Goal: Task Accomplishment & Management: Complete application form

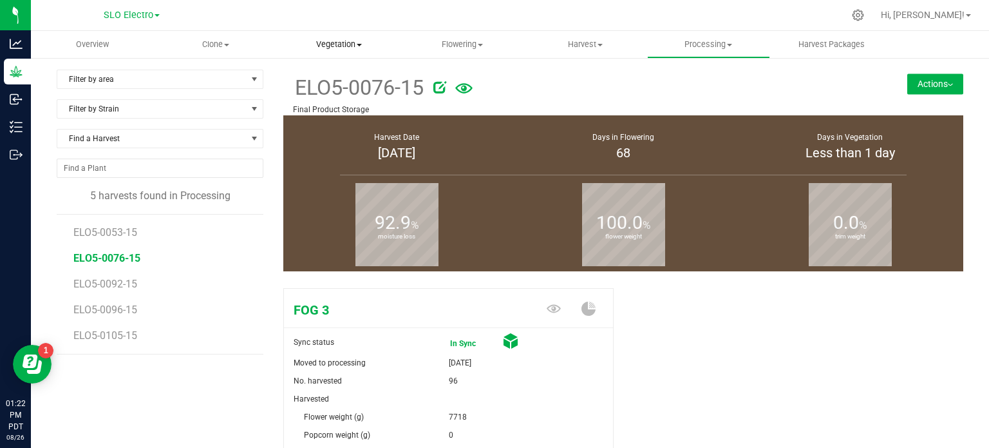
click at [348, 44] on span "Vegetation" at bounding box center [339, 45] width 122 height 12
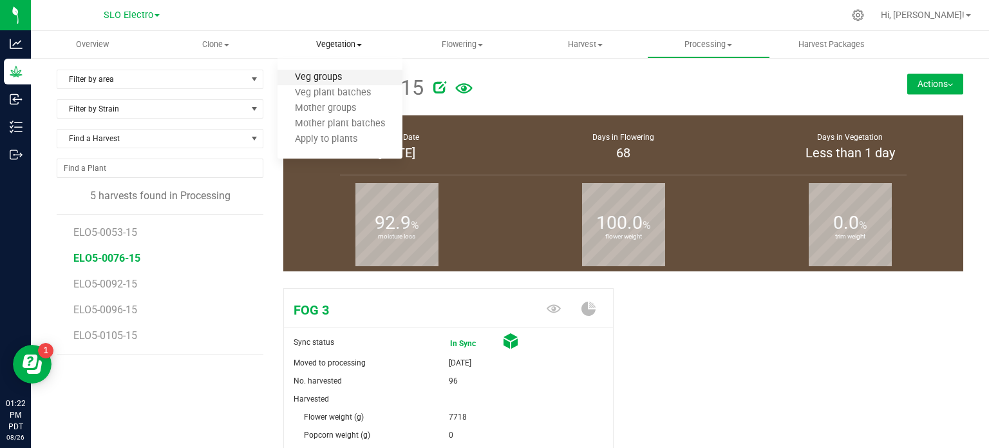
click at [353, 80] on span "Veg groups" at bounding box center [319, 77] width 82 height 11
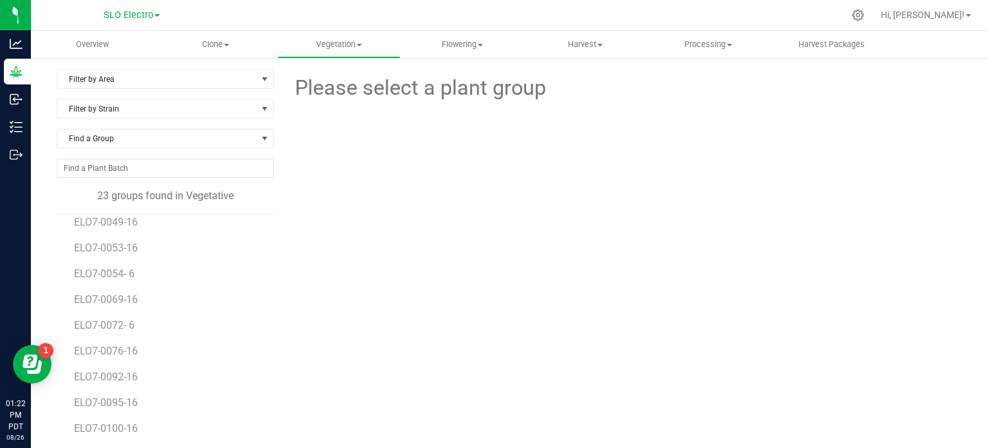
scroll to position [152, 0]
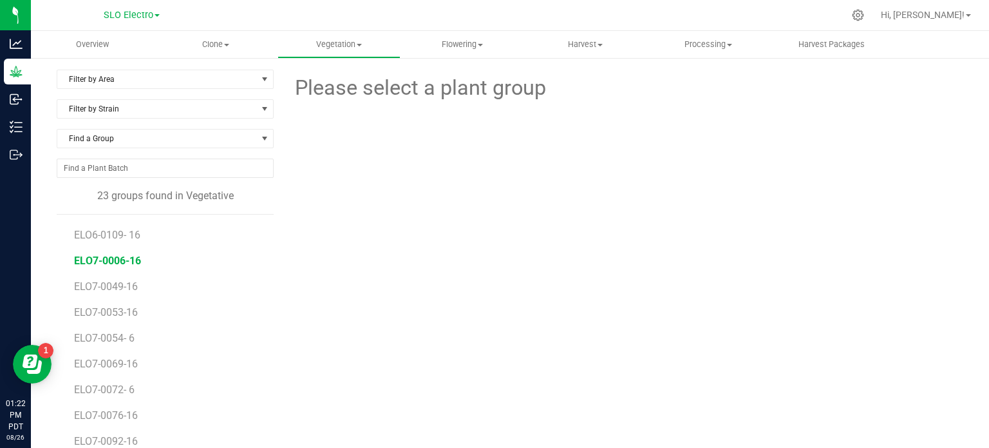
click at [126, 265] on span "ELO7-0006-16" at bounding box center [107, 260] width 67 height 12
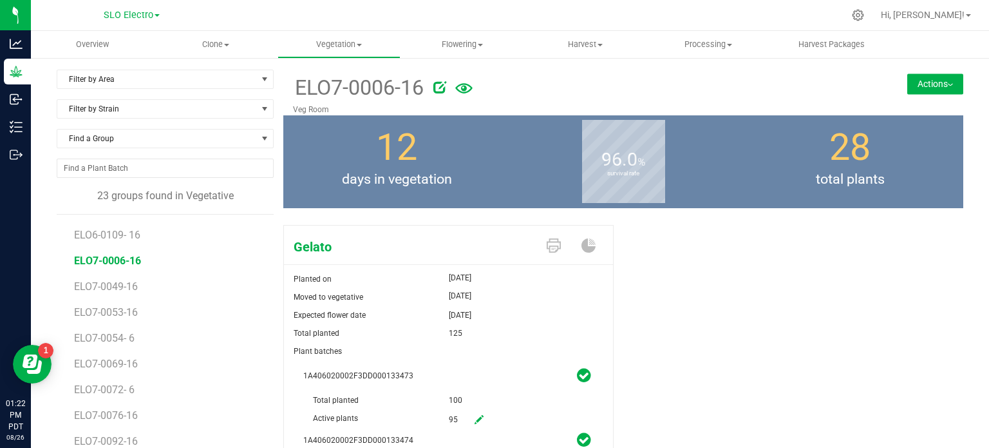
scroll to position [117, 0]
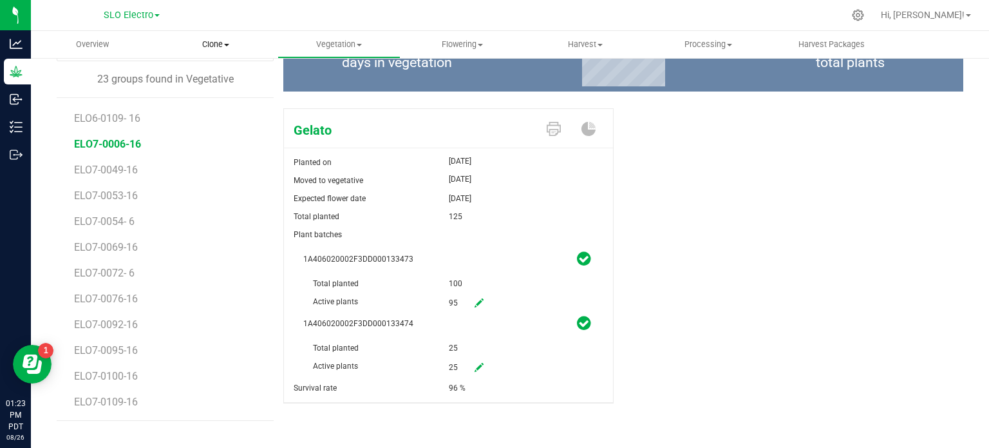
click at [217, 41] on span "Clone" at bounding box center [216, 45] width 122 height 12
click at [226, 92] on span "Cloning groups" at bounding box center [202, 93] width 97 height 11
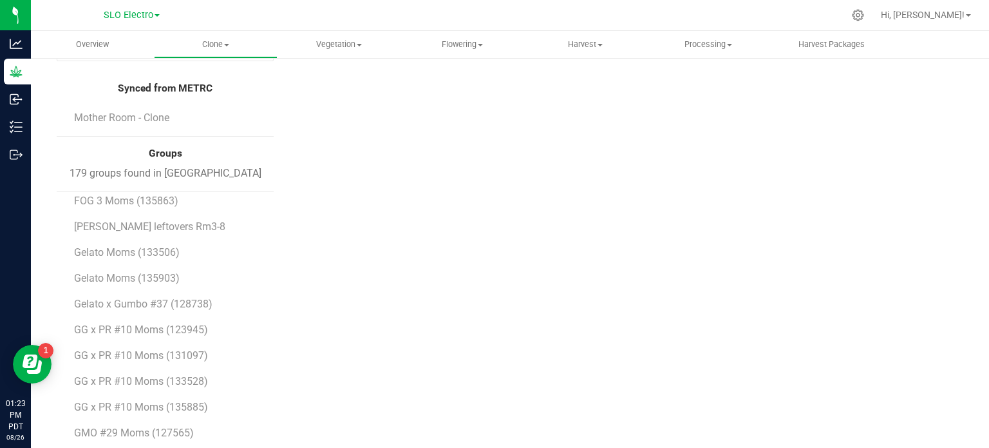
scroll to position [2254, 0]
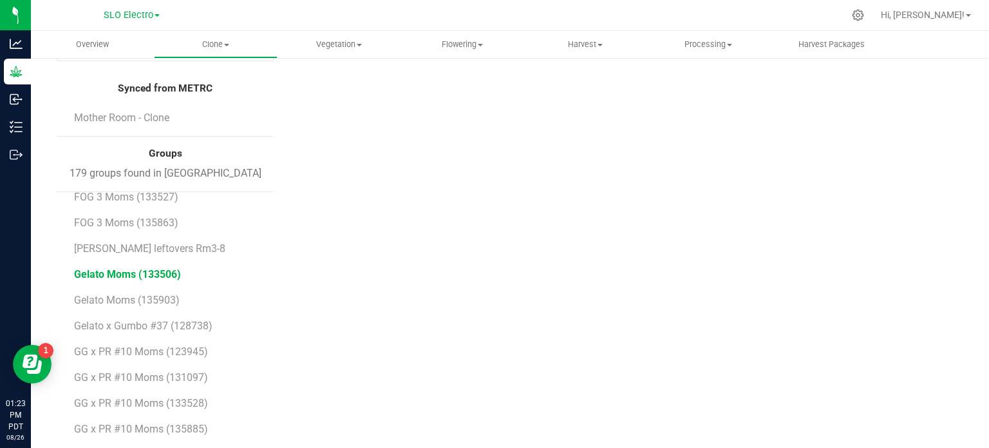
click at [123, 272] on span "Gelato Moms (133506)" at bounding box center [127, 274] width 107 height 12
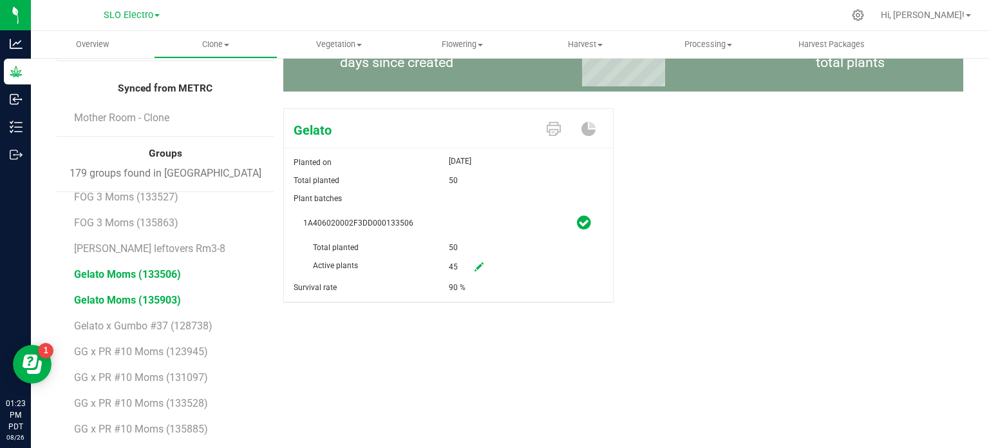
click at [121, 294] on span "Gelato Moms (135903)" at bounding box center [127, 300] width 107 height 12
click at [147, 272] on span "Gelato Moms (133506)" at bounding box center [127, 274] width 107 height 12
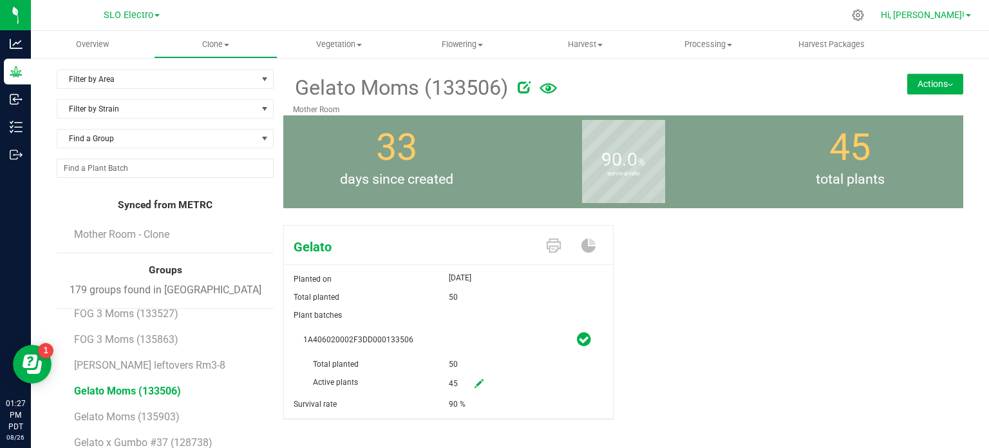
click at [966, 15] on span at bounding box center [968, 15] width 5 height 3
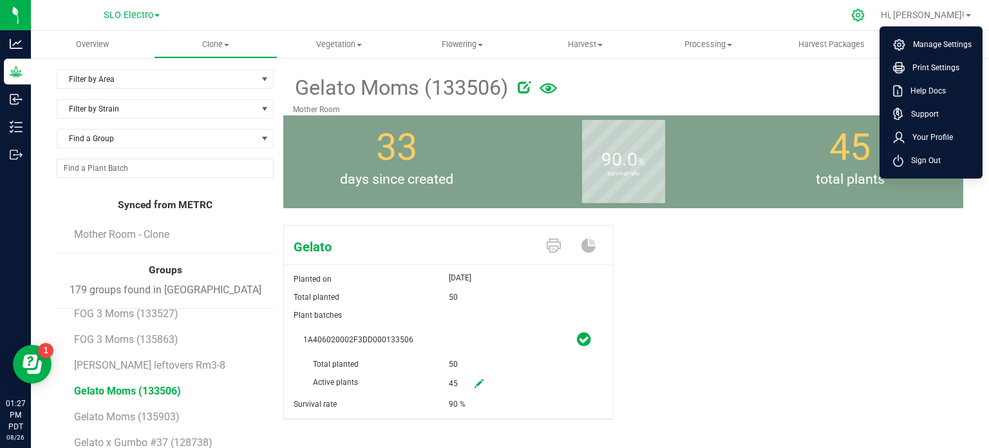
click at [868, 17] on div at bounding box center [858, 15] width 18 height 14
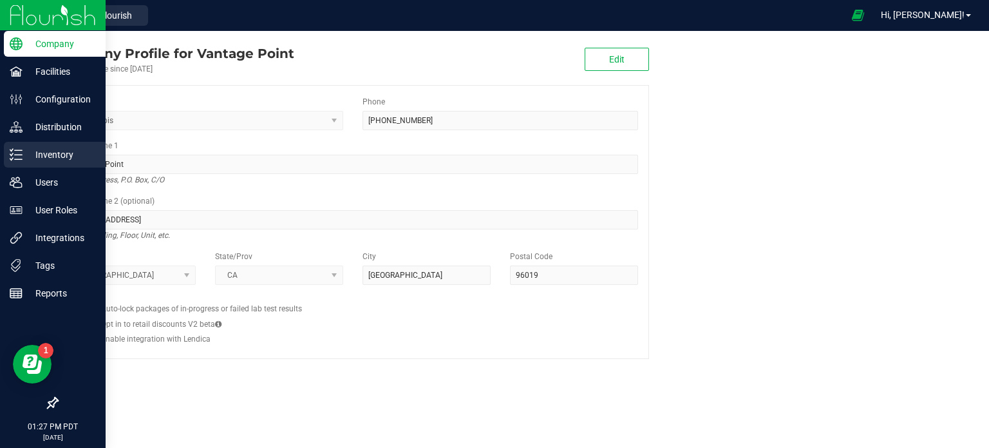
click at [23, 156] on p "Inventory" at bounding box center [61, 154] width 77 height 15
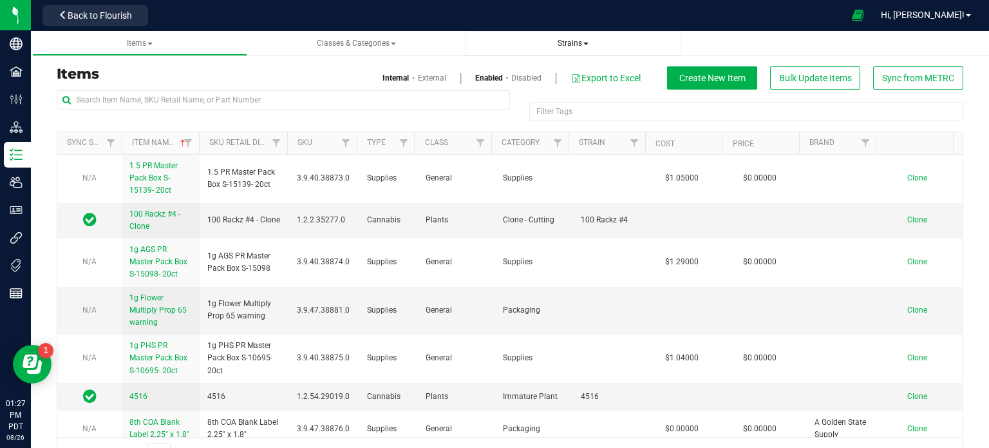
click at [562, 41] on span "Strains" at bounding box center [573, 43] width 31 height 9
click at [526, 102] on span "Create new strain" at bounding box center [520, 96] width 70 height 10
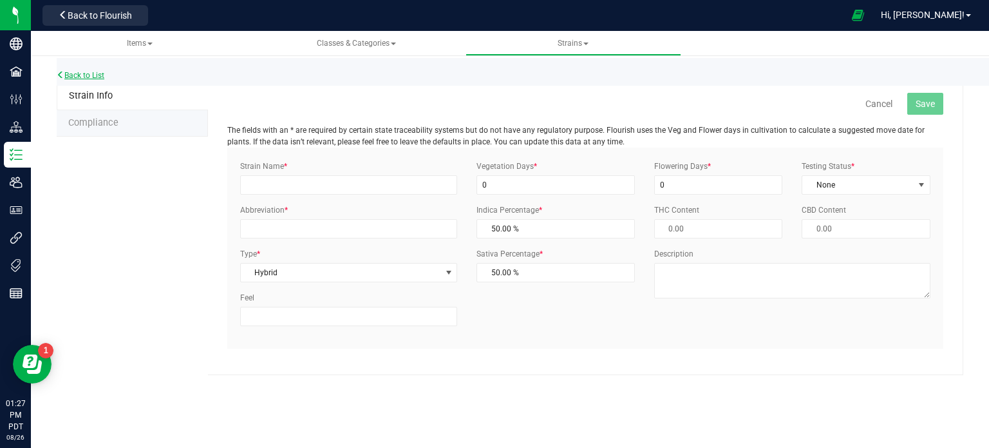
click at [66, 77] on link "Back to List" at bounding box center [81, 75] width 48 height 9
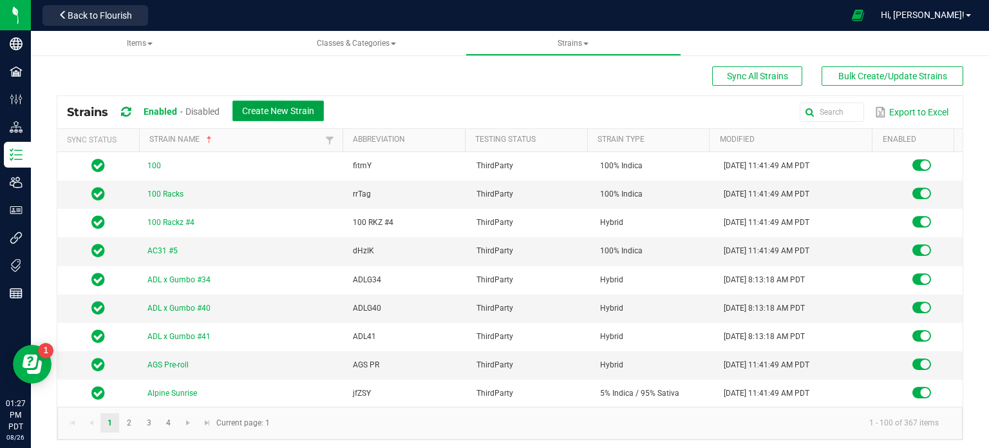
click at [290, 113] on span "Create New Strain" at bounding box center [278, 111] width 72 height 10
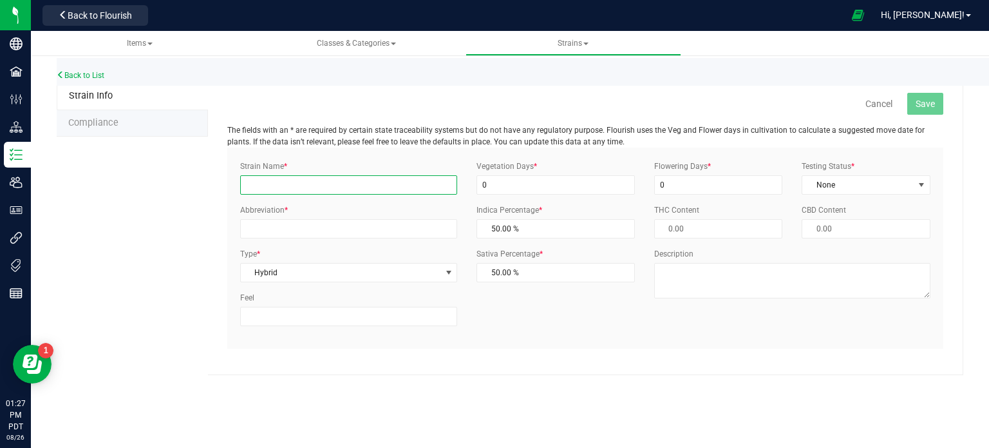
click at [316, 182] on input "Strain Name *" at bounding box center [348, 184] width 217 height 19
type input "[PERSON_NAME]"
click at [551, 186] on input "0" at bounding box center [556, 184] width 158 height 19
click at [565, 182] on input "0" at bounding box center [556, 184] width 158 height 19
click at [696, 183] on input "0" at bounding box center [718, 184] width 129 height 19
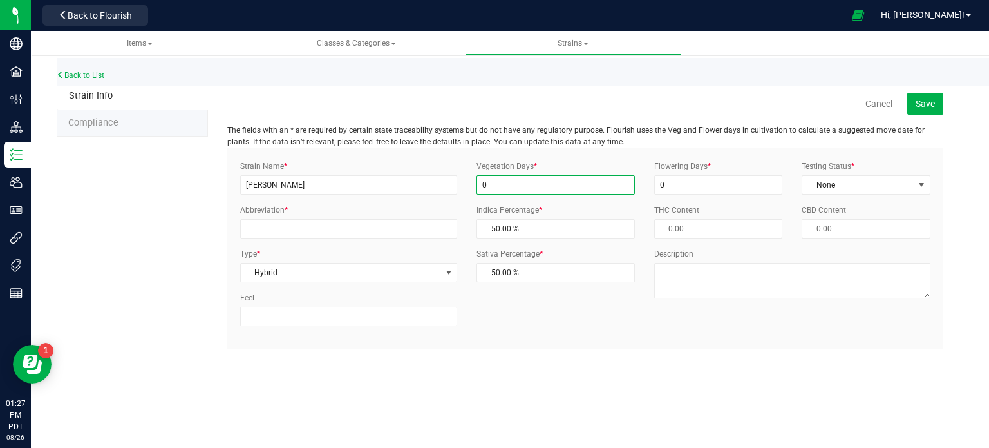
click at [535, 182] on input "0" at bounding box center [556, 184] width 158 height 19
click at [542, 184] on input "0" at bounding box center [556, 184] width 158 height 19
type input "14"
click at [705, 190] on input "0" at bounding box center [718, 184] width 129 height 19
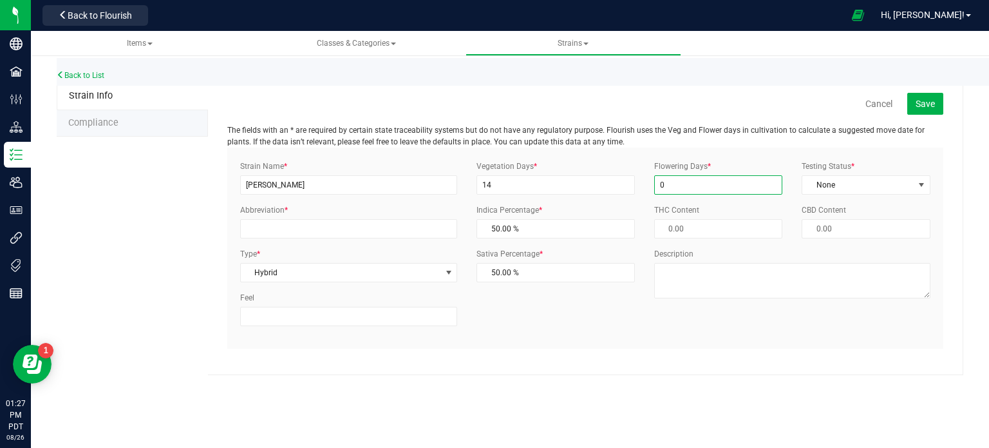
click at [705, 190] on input "0" at bounding box center [718, 184] width 129 height 19
click at [702, 187] on input "0" at bounding box center [718, 184] width 129 height 19
type input "1"
type input "70"
drag, startPoint x: 678, startPoint y: 196, endPoint x: 696, endPoint y: 199, distance: 18.3
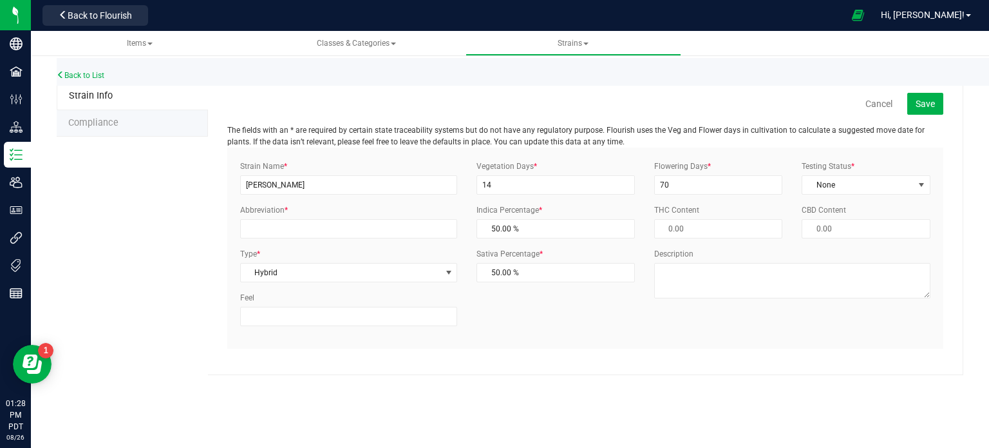
click at [681, 196] on div "Flowering Days * 70 Testing Status * None Select Status InHouse ThirdParty None…" at bounding box center [793, 233] width 296 height 147
click at [825, 180] on span "None" at bounding box center [857, 185] width 111 height 18
click at [853, 223] on li "ThirdParty" at bounding box center [866, 225] width 128 height 19
click at [281, 226] on input "Abbreviation *" at bounding box center [348, 228] width 217 height 19
click at [283, 227] on input "Abbreviation *" at bounding box center [348, 228] width 217 height 19
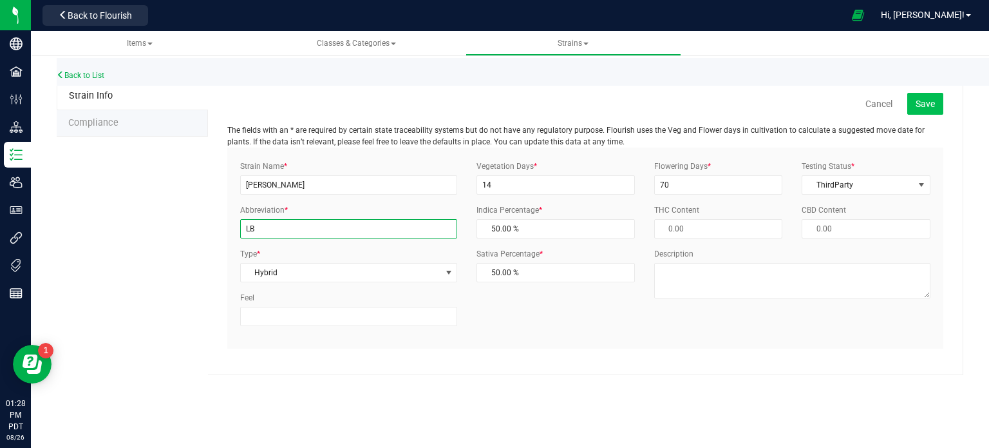
type input "LB"
click at [930, 110] on button "Save" at bounding box center [925, 104] width 36 height 22
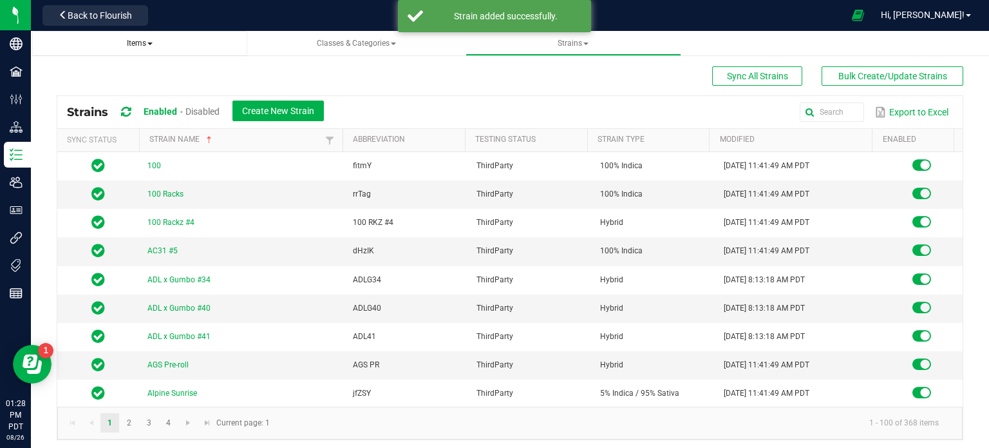
click at [145, 46] on span "Items" at bounding box center [140, 43] width 26 height 9
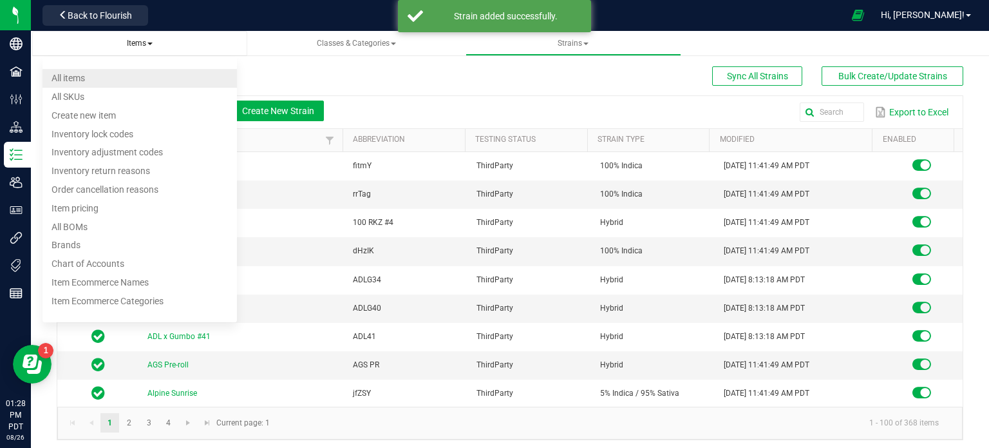
click at [113, 81] on li "All items" at bounding box center [140, 78] width 195 height 19
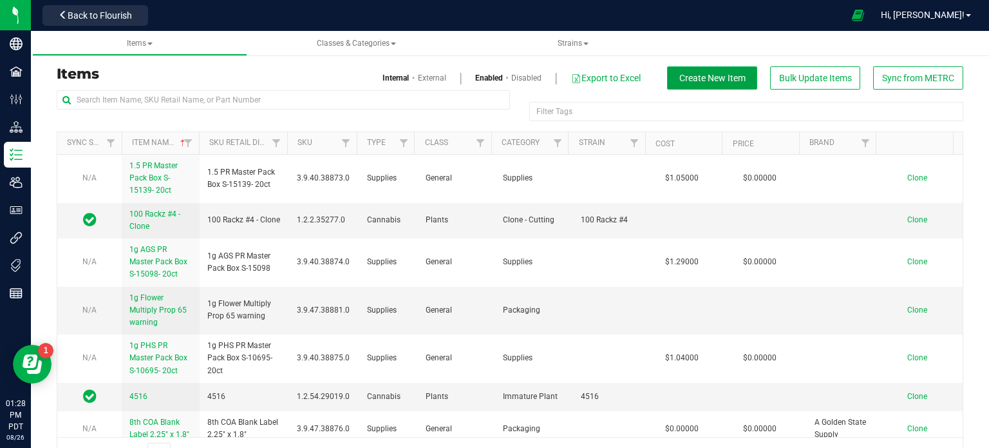
click at [704, 84] on button "Create New Item" at bounding box center [712, 77] width 90 height 23
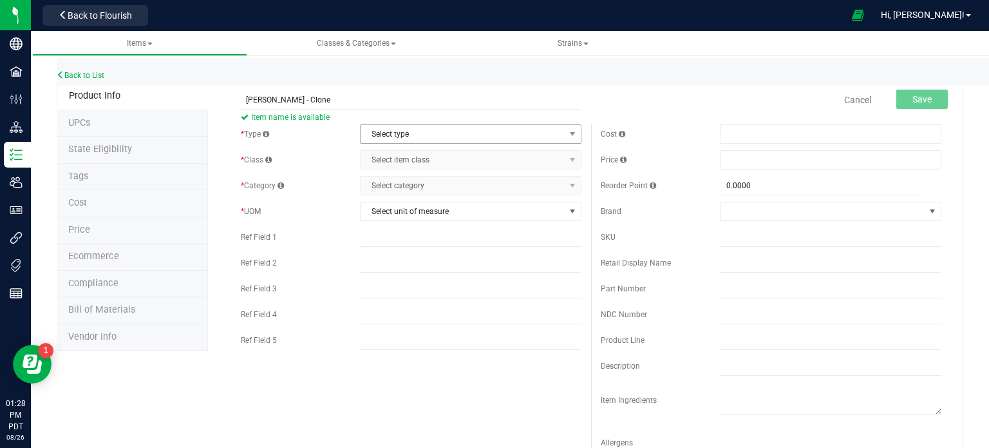
type input "[PERSON_NAME] - Clone"
click at [469, 138] on span "Select type" at bounding box center [463, 134] width 204 height 18
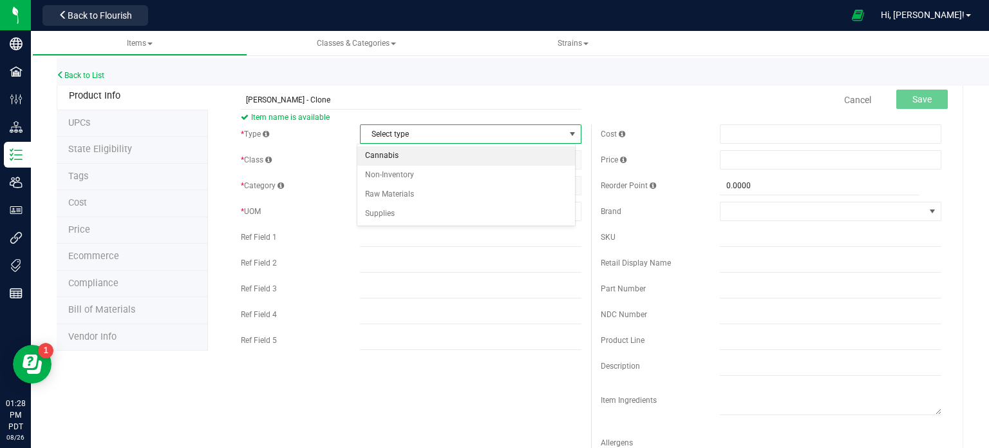
click at [411, 159] on li "Cannabis" at bounding box center [466, 155] width 218 height 19
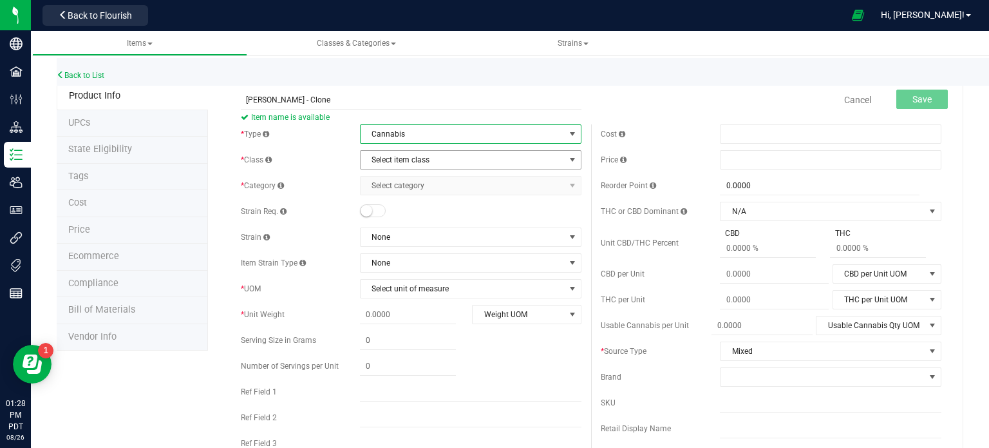
click at [422, 164] on span "Select item class" at bounding box center [463, 160] width 204 height 18
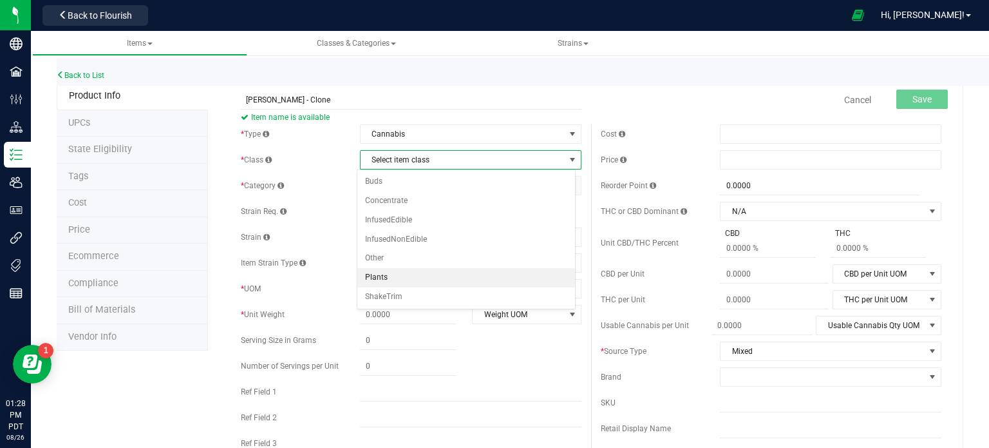
click at [401, 275] on li "Plants" at bounding box center [466, 277] width 218 height 19
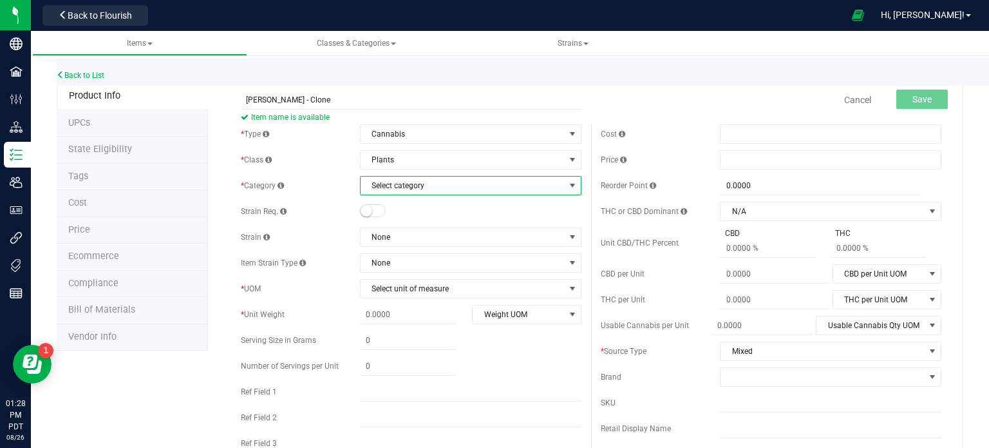
click at [429, 181] on span "Select category" at bounding box center [463, 185] width 204 height 18
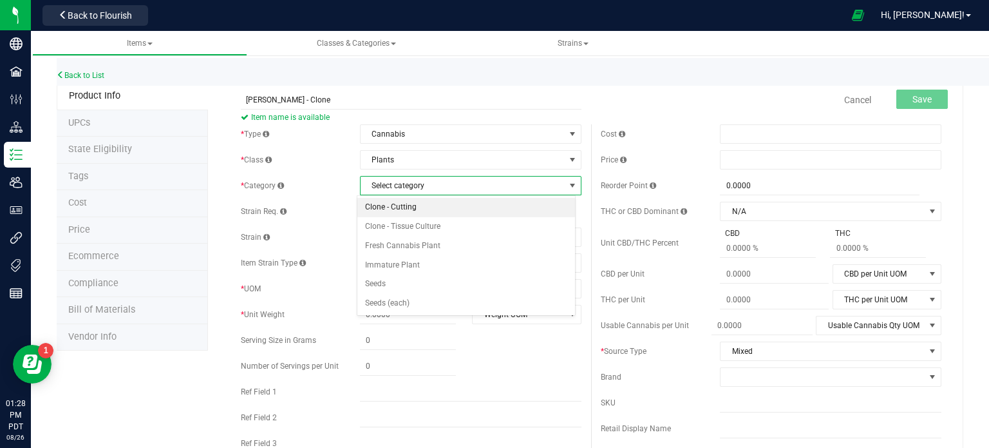
click at [460, 208] on li "Clone - Cutting" at bounding box center [466, 207] width 218 height 19
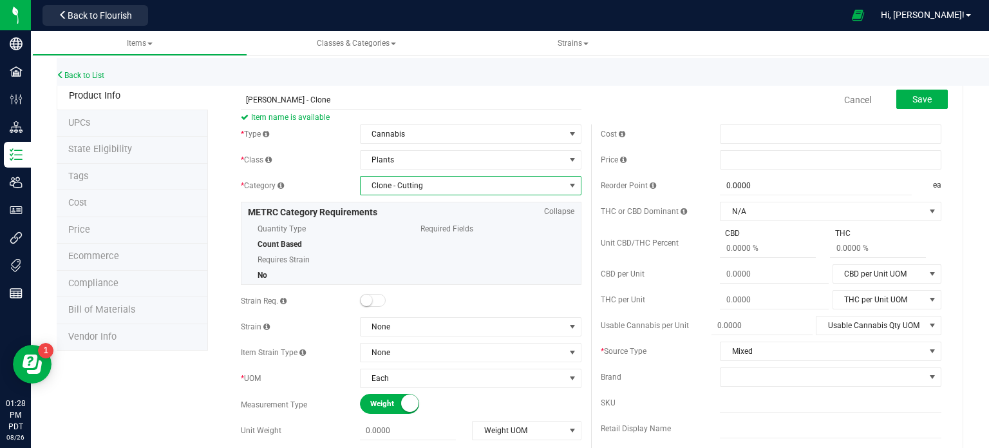
click at [356, 298] on div "Strain Req." at bounding box center [300, 301] width 119 height 12
click at [365, 301] on small at bounding box center [367, 300] width 12 height 12
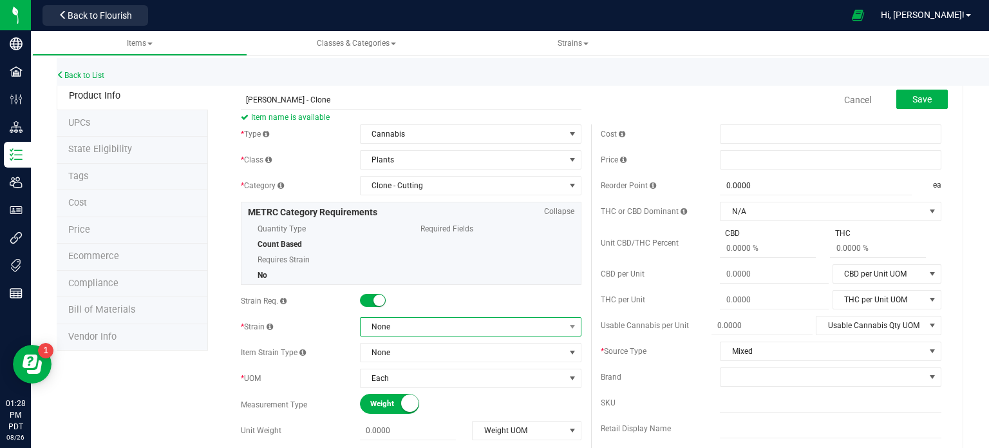
click at [448, 326] on span "None" at bounding box center [463, 327] width 204 height 18
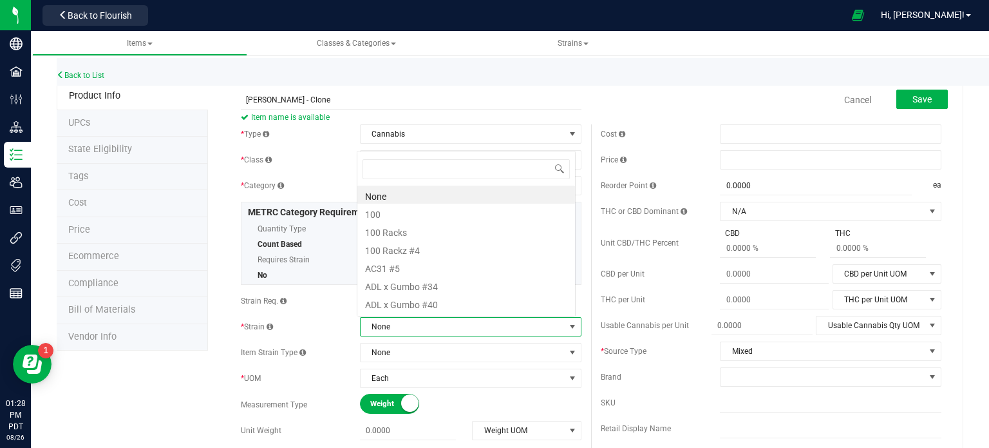
scroll to position [19, 216]
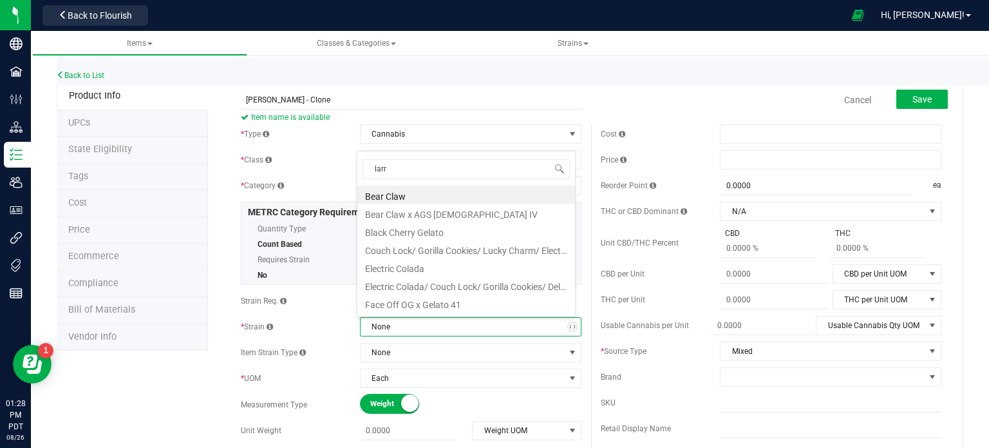
type input "[PERSON_NAME]"
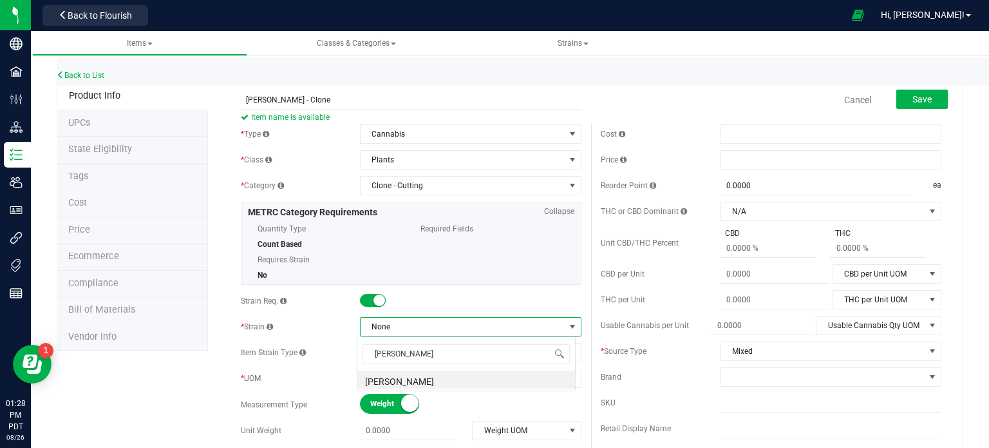
scroll to position [0, 0]
click at [384, 382] on li "[PERSON_NAME]" at bounding box center [466, 379] width 218 height 18
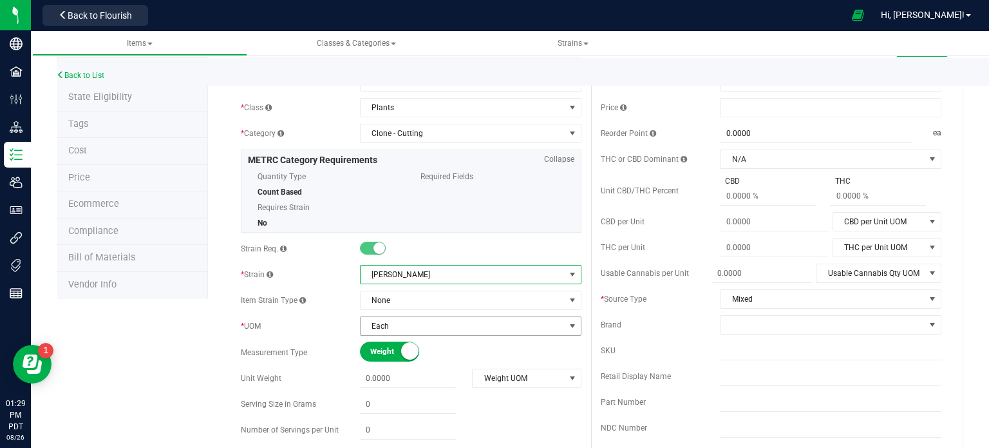
scroll to position [129, 0]
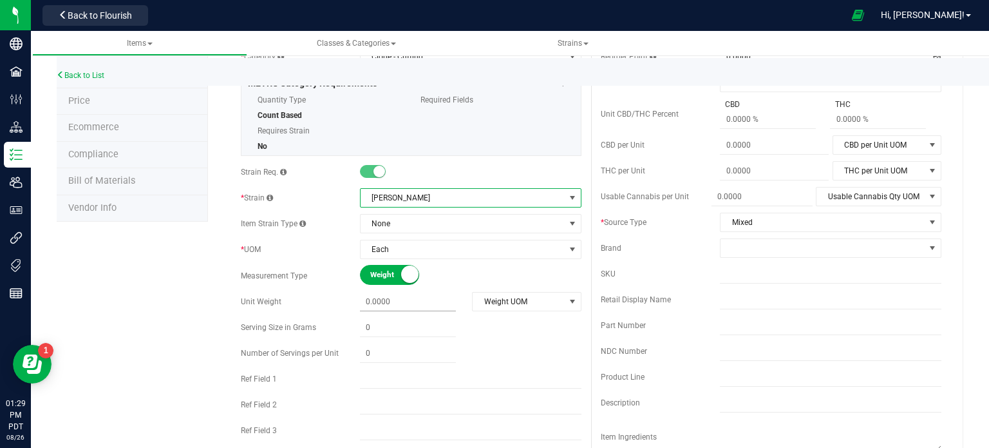
click at [399, 302] on span at bounding box center [408, 301] width 96 height 19
type input "1"
type input "1.0000"
click at [514, 307] on span "Weight UOM" at bounding box center [518, 301] width 91 height 18
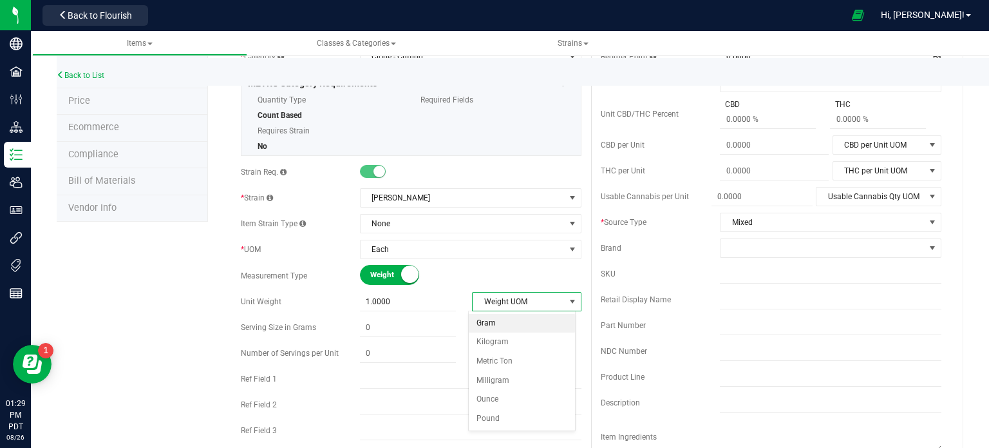
click at [498, 326] on li "Gram" at bounding box center [522, 323] width 106 height 19
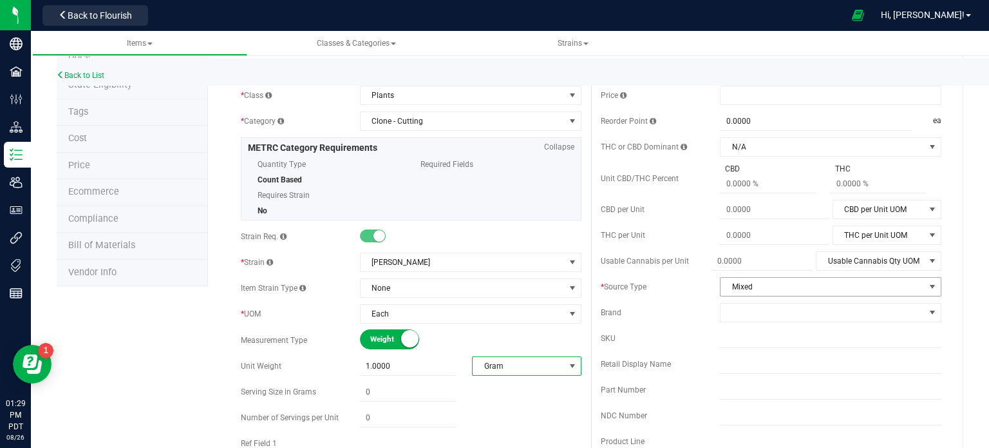
click at [791, 285] on span "Mixed" at bounding box center [823, 287] width 204 height 18
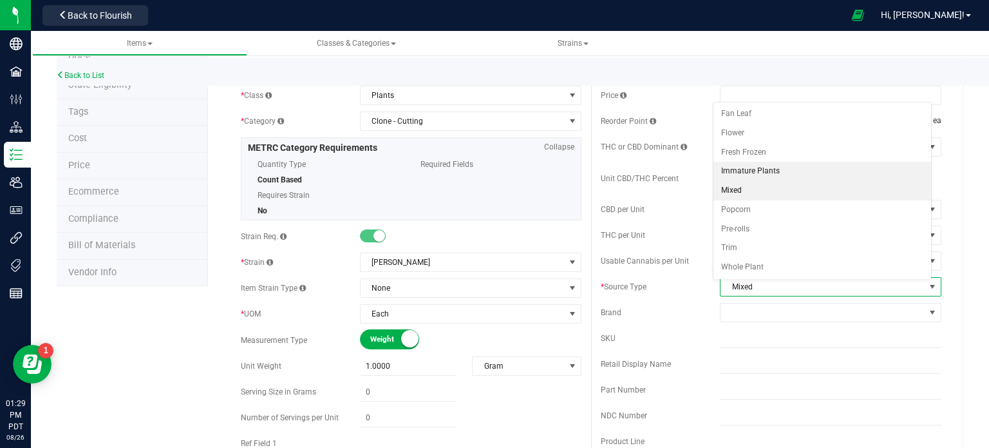
click at [769, 170] on li "Immature Plants" at bounding box center [823, 171] width 218 height 19
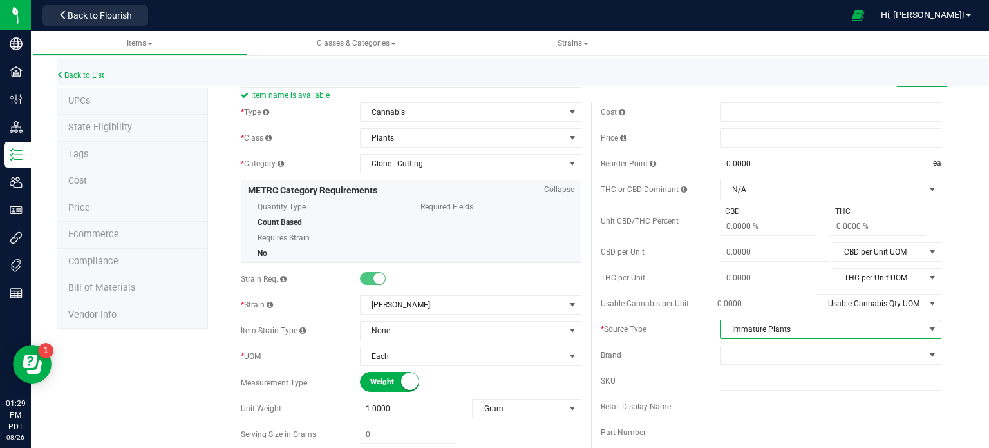
scroll to position [0, 0]
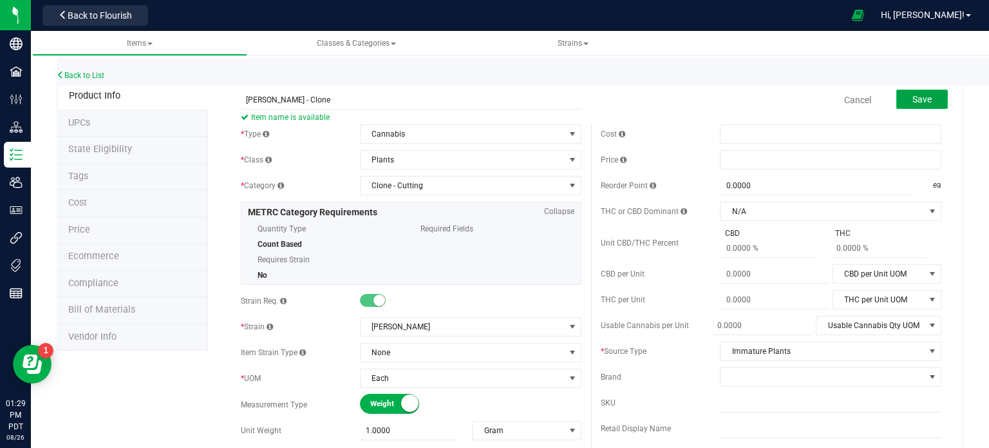
click at [934, 102] on button "Save" at bounding box center [922, 99] width 52 height 19
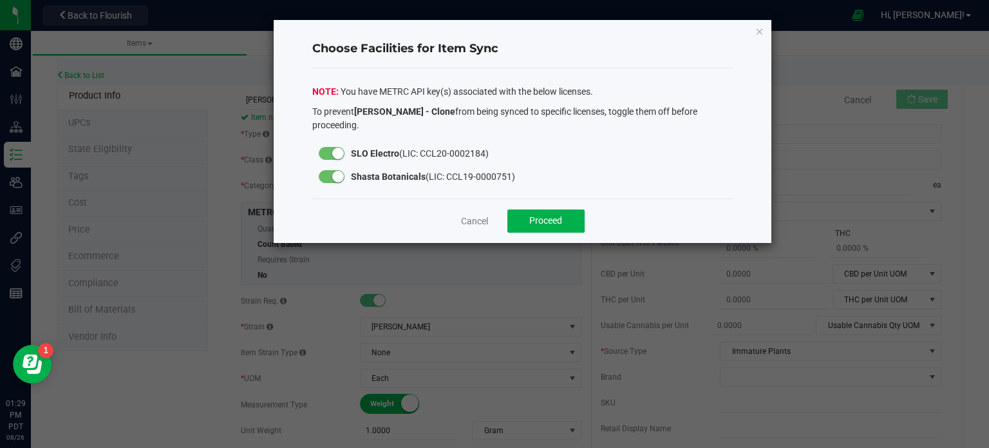
click at [341, 171] on small at bounding box center [338, 177] width 12 height 12
click at [545, 212] on button "Proceed" at bounding box center [545, 220] width 77 height 23
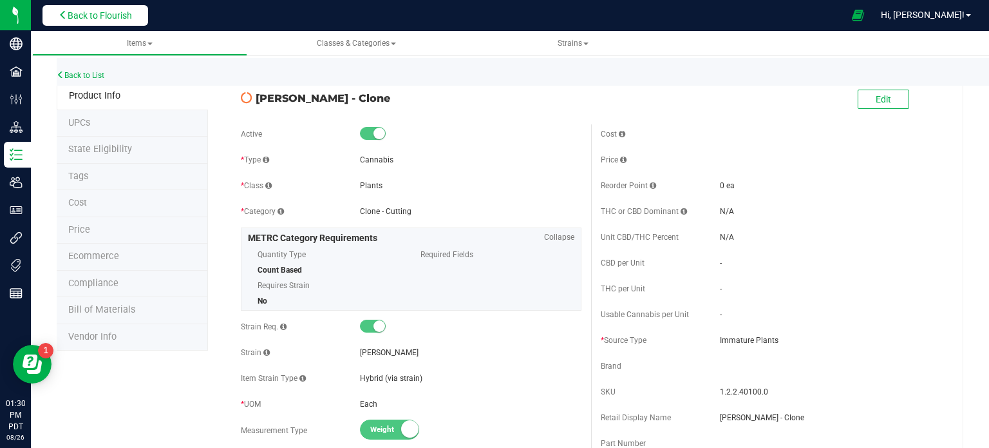
click at [129, 18] on span "Back to Flourish" at bounding box center [100, 15] width 64 height 10
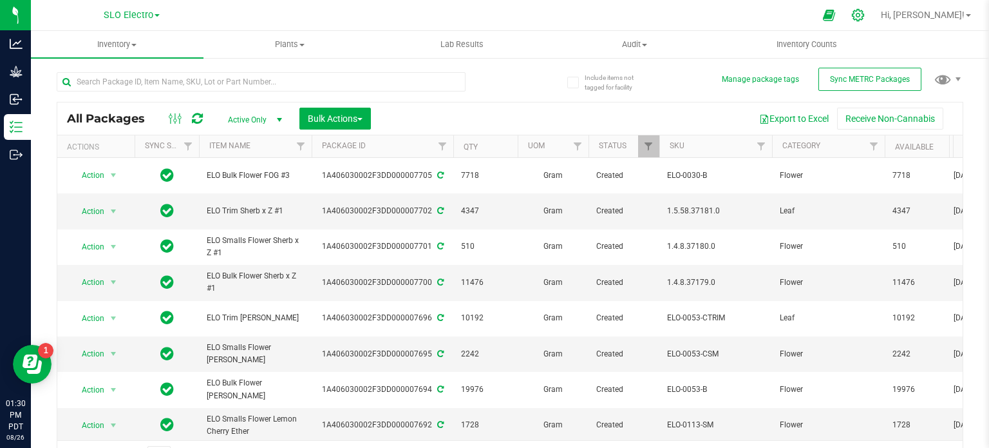
click at [864, 16] on icon at bounding box center [858, 15] width 12 height 12
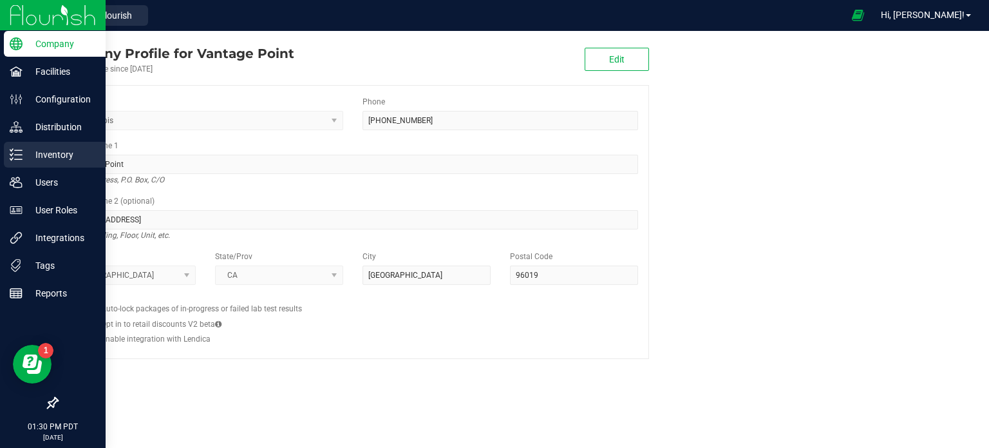
click at [19, 162] on div "Inventory" at bounding box center [55, 155] width 102 height 26
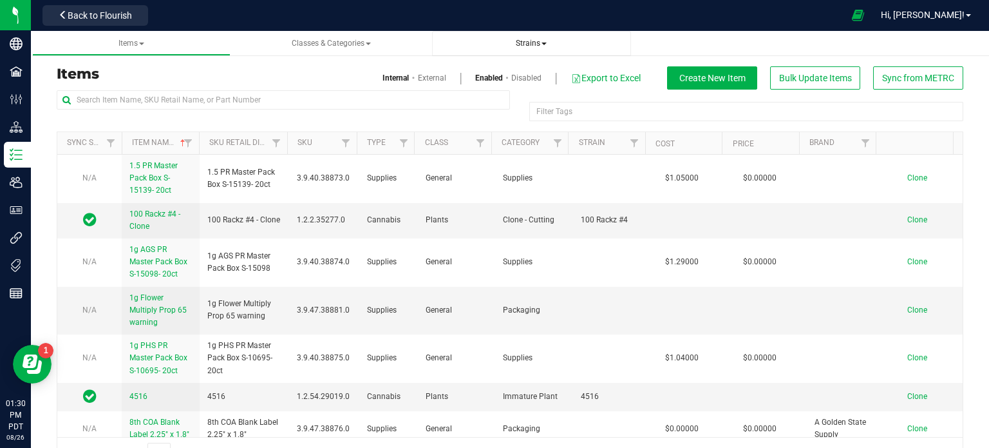
click at [524, 40] on span "Strains" at bounding box center [531, 43] width 31 height 9
click at [483, 73] on span "All strains" at bounding box center [470, 78] width 39 height 10
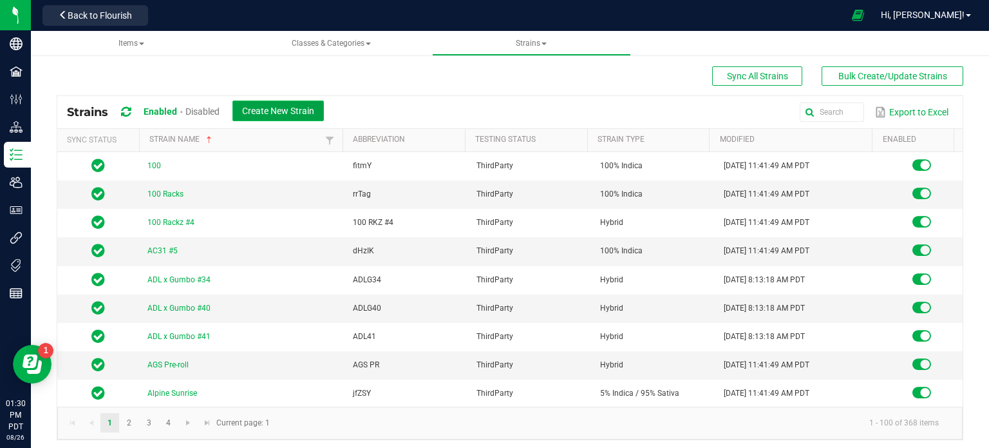
click at [284, 106] on span "Create New Strain" at bounding box center [278, 111] width 72 height 10
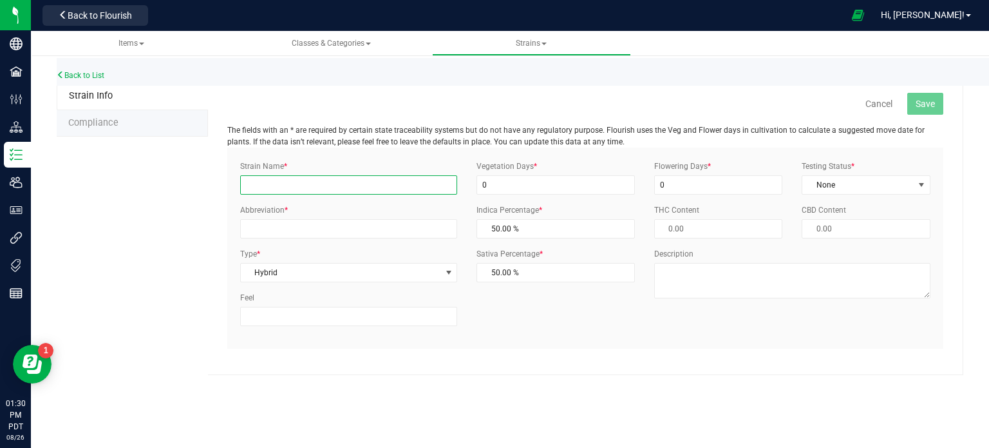
click at [300, 183] on input "Strain Name *" at bounding box center [348, 184] width 217 height 19
type input "Electric Lemon"
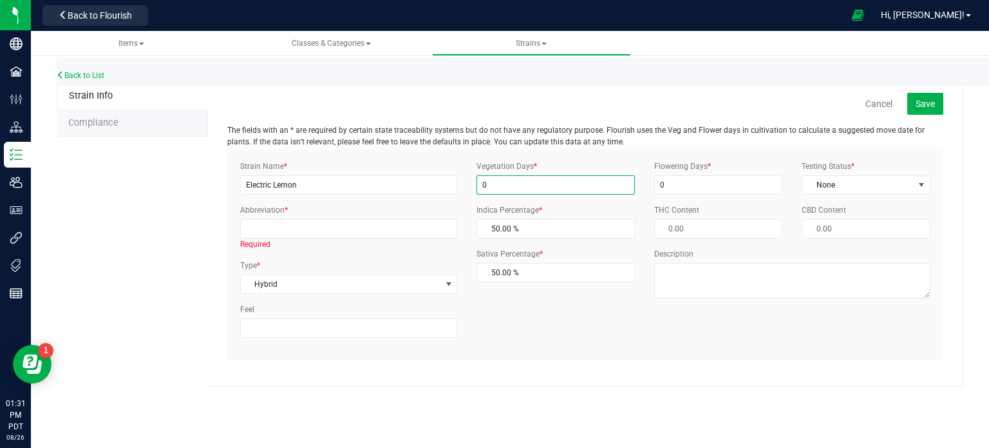
click at [507, 183] on input "0" at bounding box center [556, 184] width 158 height 19
type input "0"
type input "14"
click at [710, 182] on input "0" at bounding box center [718, 184] width 129 height 19
type input "070"
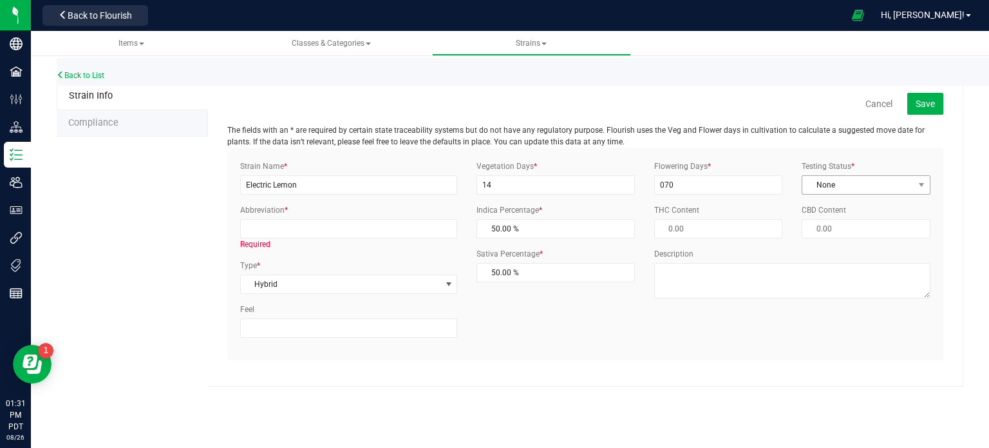
click at [905, 190] on span "None" at bounding box center [857, 185] width 111 height 18
click at [857, 224] on li "ThirdParty" at bounding box center [866, 225] width 128 height 19
click at [309, 229] on input "Abbreviation *" at bounding box center [348, 228] width 217 height 19
type input "EL"
click at [622, 388] on div "Back to List Strain Info Compliance Cancel Save The fields with an * are requir…" at bounding box center [510, 212] width 958 height 350
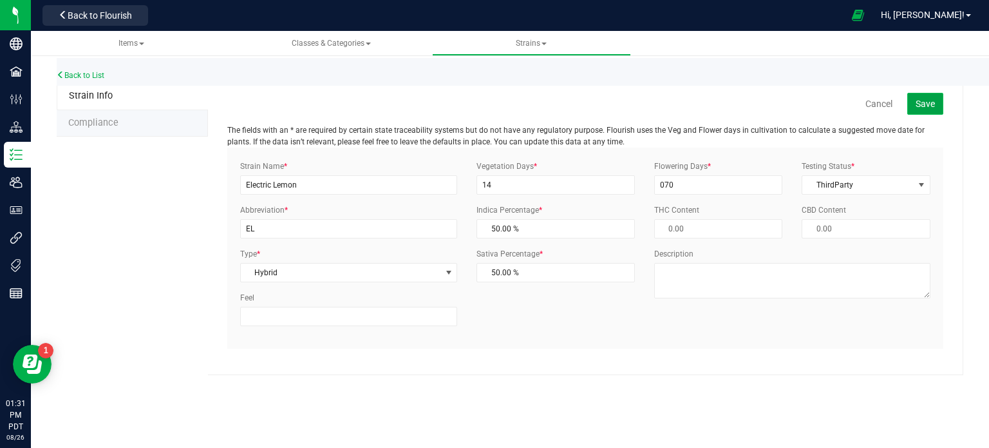
click at [927, 104] on span "Save" at bounding box center [925, 104] width 19 height 10
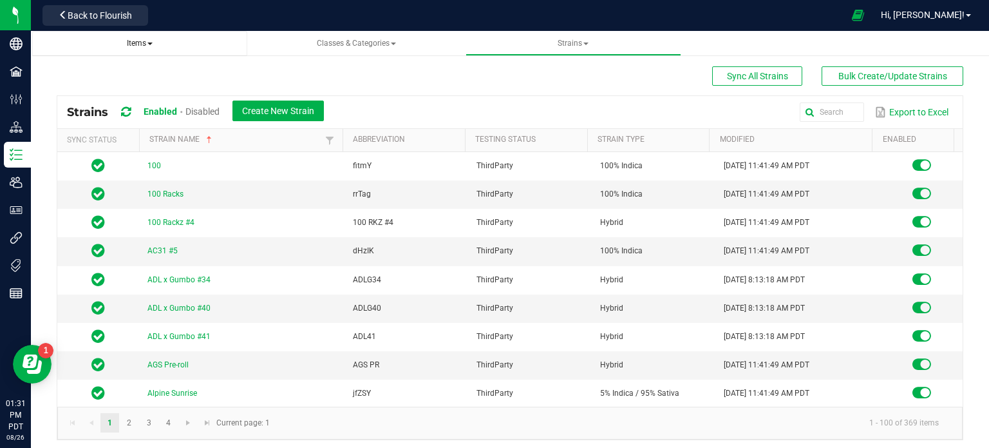
click at [129, 48] on span "Items" at bounding box center [140, 43] width 195 height 11
click at [287, 114] on span "Create New Strain" at bounding box center [278, 111] width 72 height 10
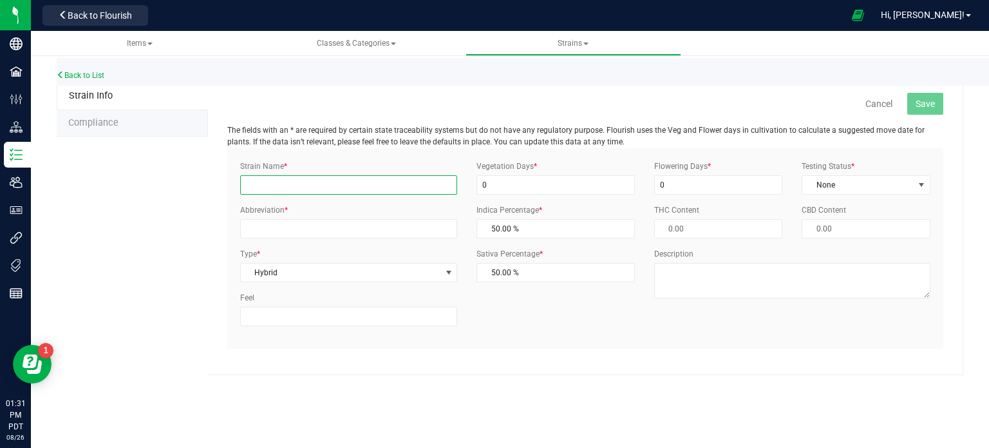
click at [334, 190] on input "Strain Name *" at bounding box center [348, 184] width 217 height 19
type input "E"
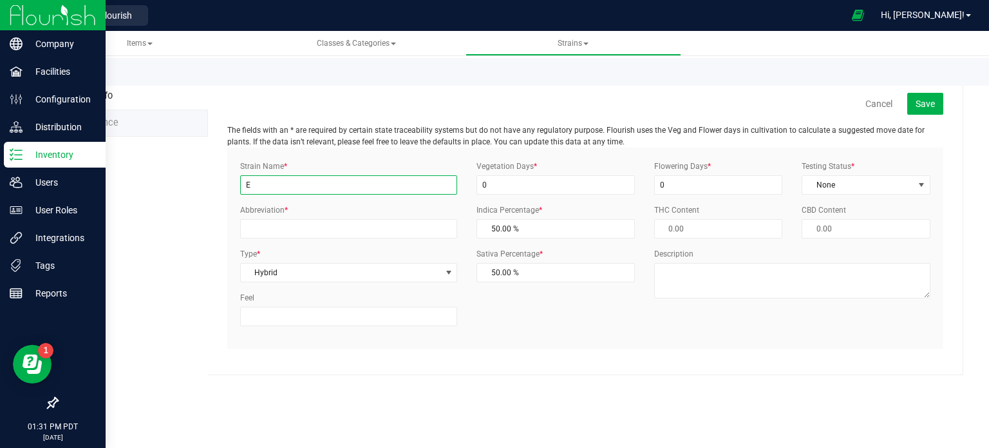
type input "E"
click at [21, 156] on icon at bounding box center [16, 154] width 13 height 13
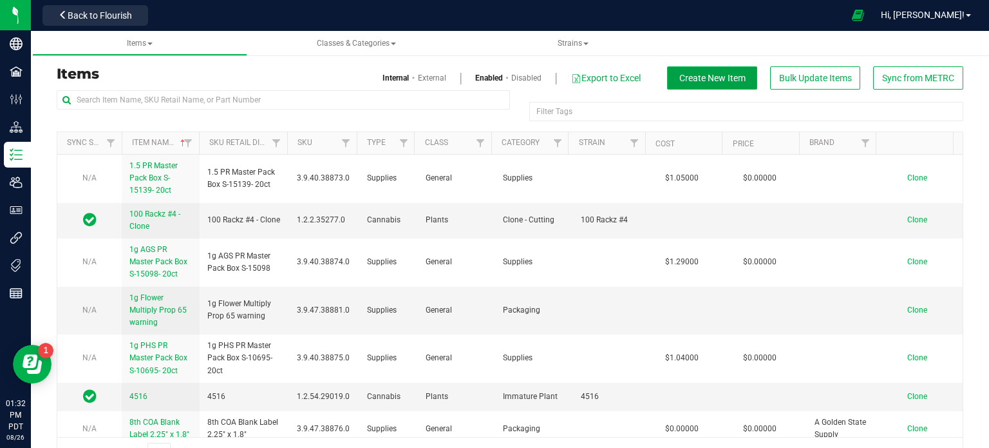
click at [700, 86] on button "Create New Item" at bounding box center [712, 77] width 90 height 23
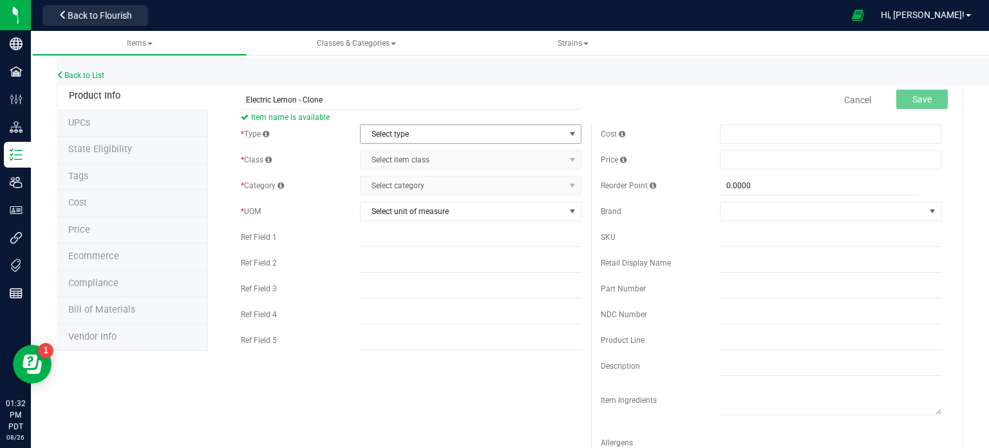
type input "Electric Lemon - Clone"
click at [433, 143] on span "Select type" at bounding box center [471, 133] width 222 height 19
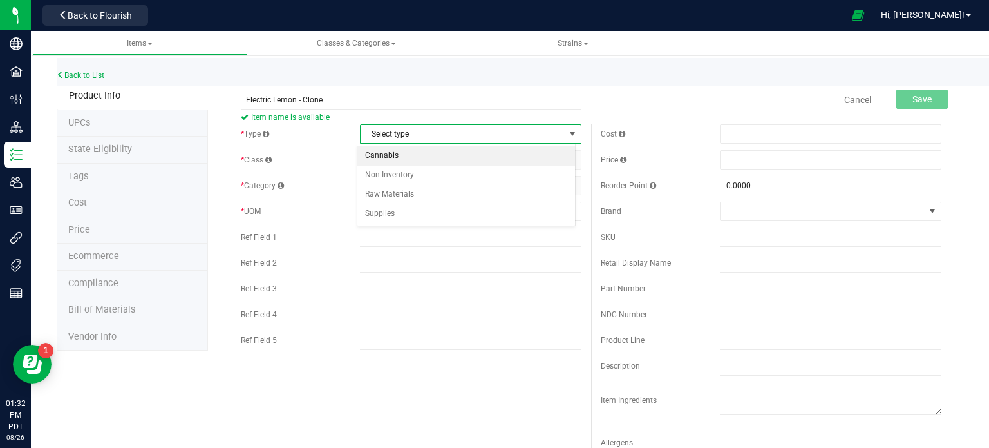
click at [431, 149] on li "Cannabis" at bounding box center [466, 155] width 218 height 19
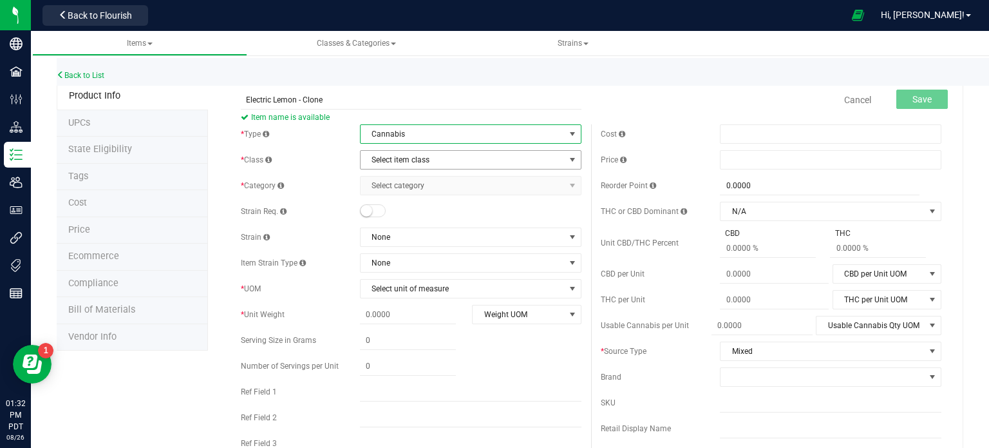
click at [424, 154] on span "Select item class" at bounding box center [463, 160] width 204 height 18
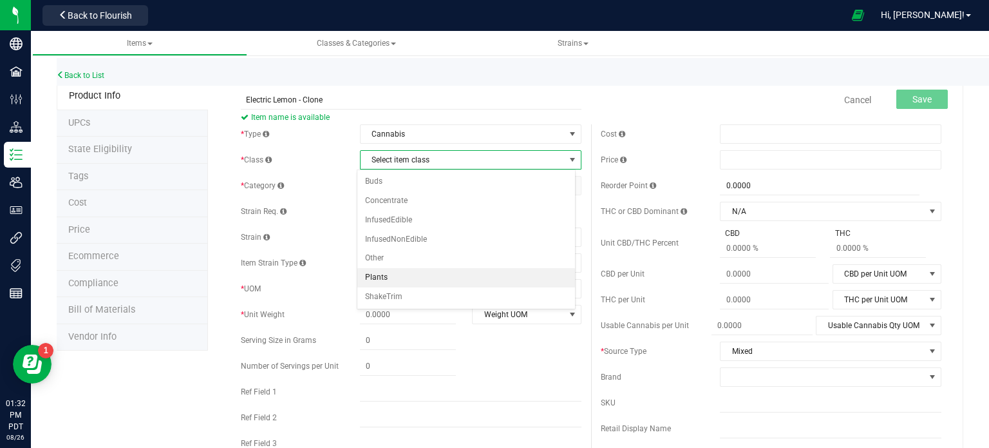
click at [426, 276] on li "Plants" at bounding box center [466, 277] width 218 height 19
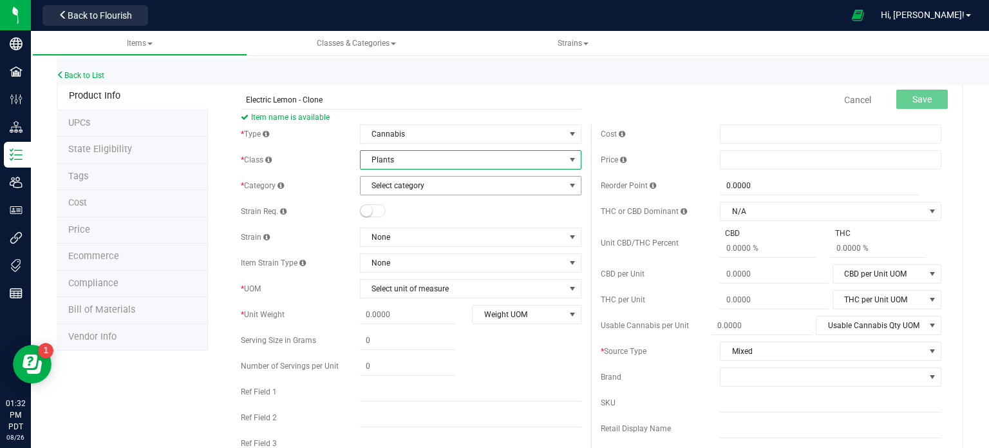
click at [423, 178] on span "Select category" at bounding box center [463, 185] width 204 height 18
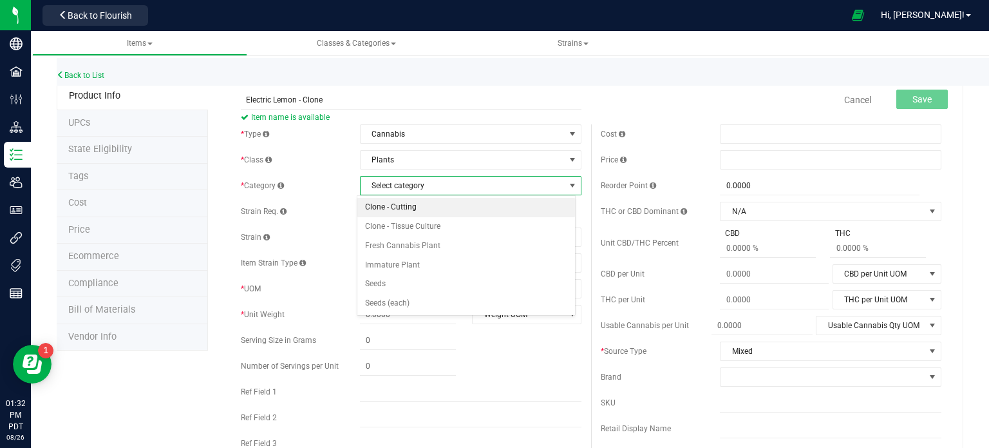
click at [437, 206] on li "Clone - Cutting" at bounding box center [466, 207] width 218 height 19
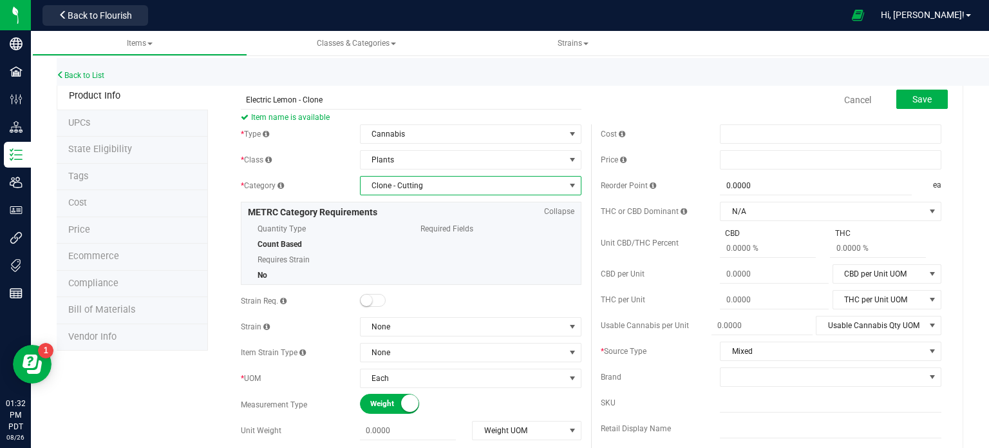
click at [365, 301] on small at bounding box center [367, 300] width 12 height 12
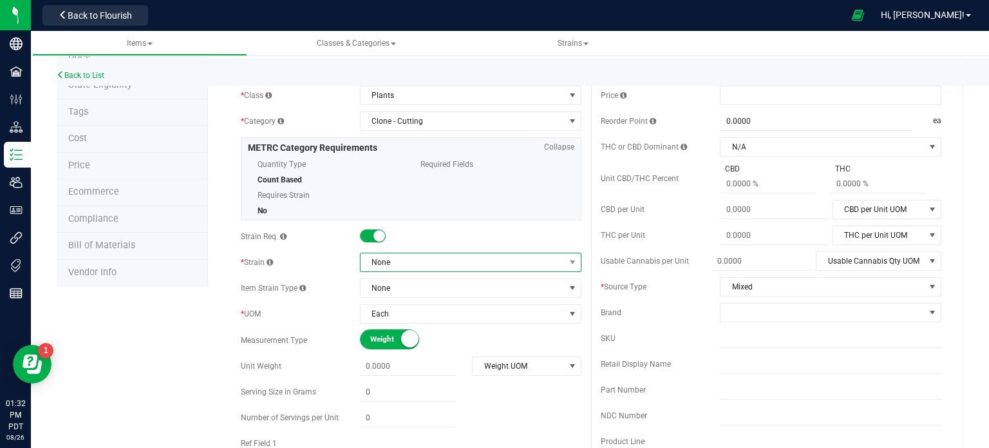
click at [429, 269] on span "None" at bounding box center [463, 262] width 204 height 18
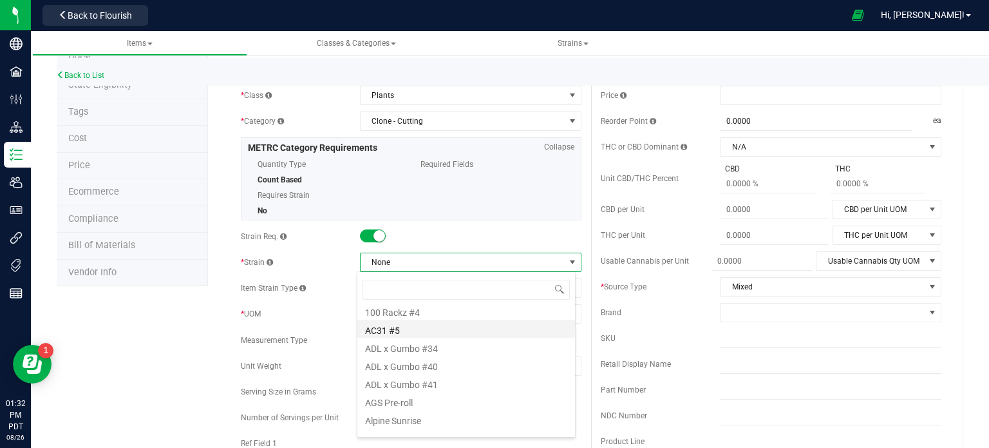
scroll to position [0, 0]
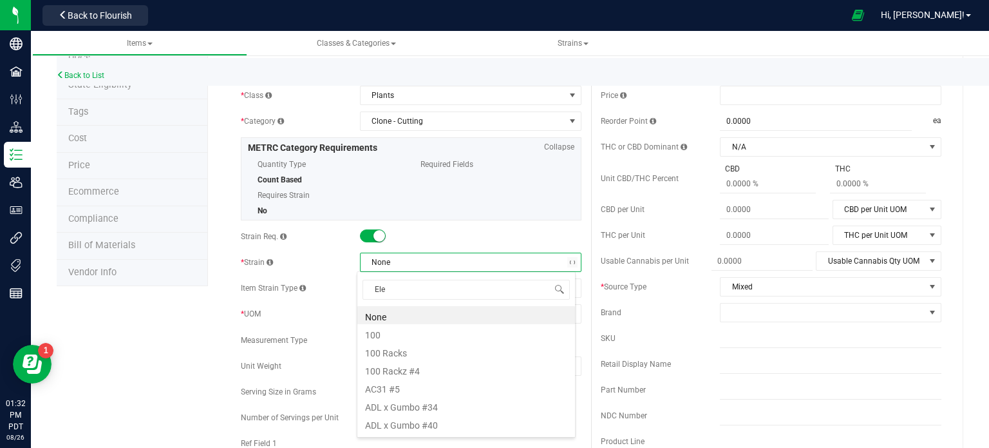
type input "Elec"
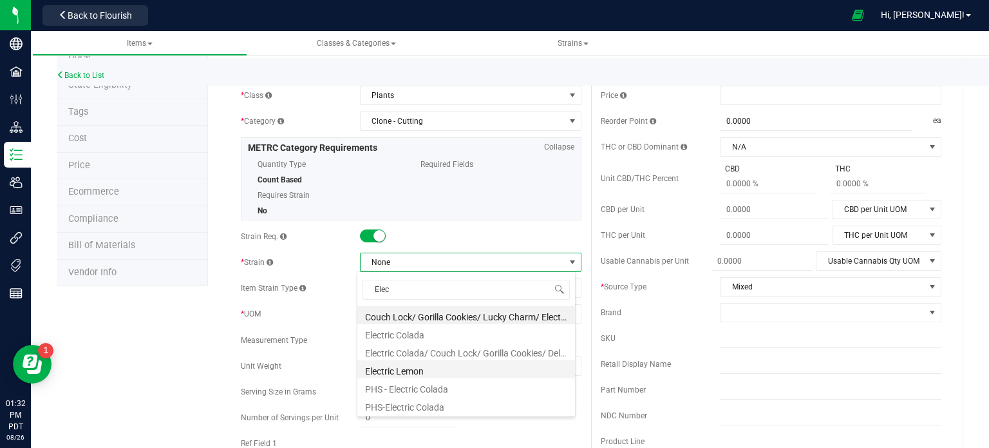
click at [424, 372] on li "Electric Lemon" at bounding box center [466, 369] width 218 height 18
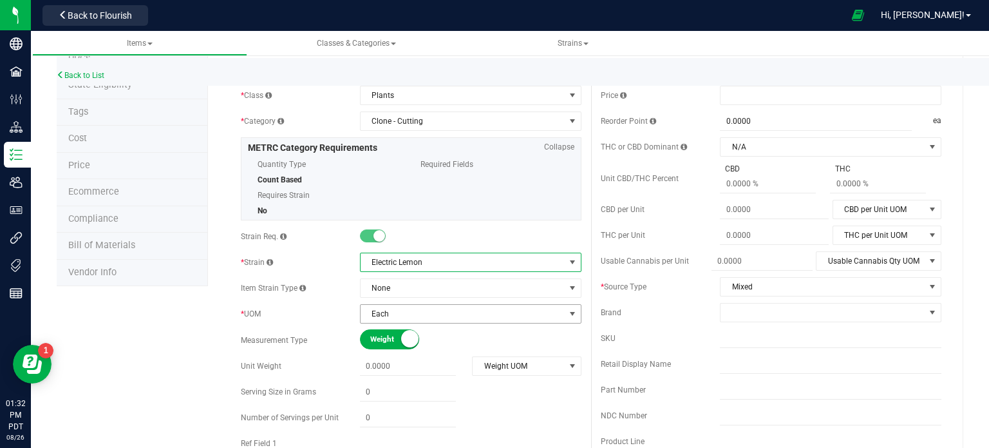
click at [507, 310] on span "Each" at bounding box center [463, 314] width 204 height 18
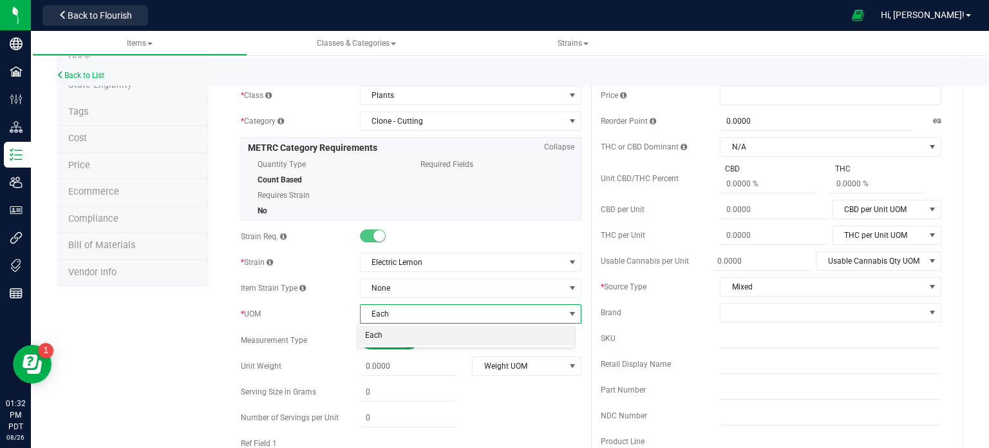
click at [496, 314] on span "Each" at bounding box center [463, 314] width 204 height 18
click at [379, 367] on span at bounding box center [408, 366] width 96 height 19
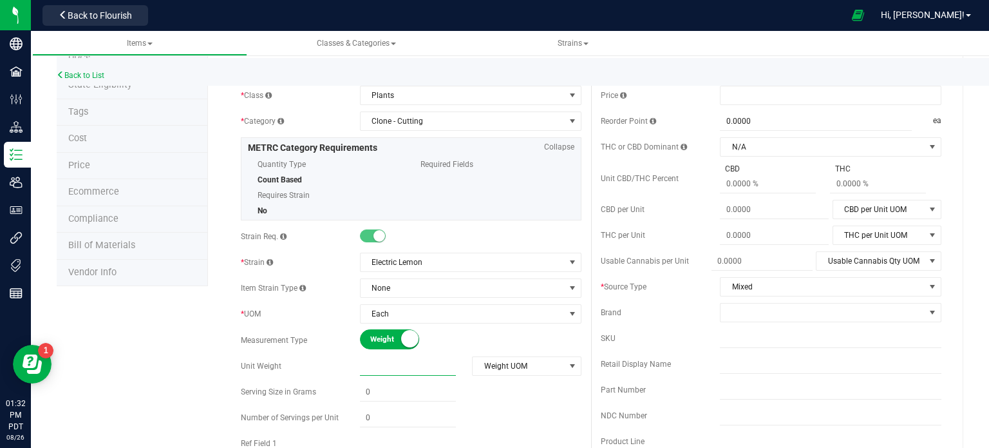
type input "1"
type input "1.0000"
click at [493, 365] on span "Weight UOM" at bounding box center [518, 366] width 91 height 18
click at [498, 240] on li "Gram" at bounding box center [522, 249] width 106 height 19
click at [724, 292] on span "Mixed" at bounding box center [823, 287] width 204 height 18
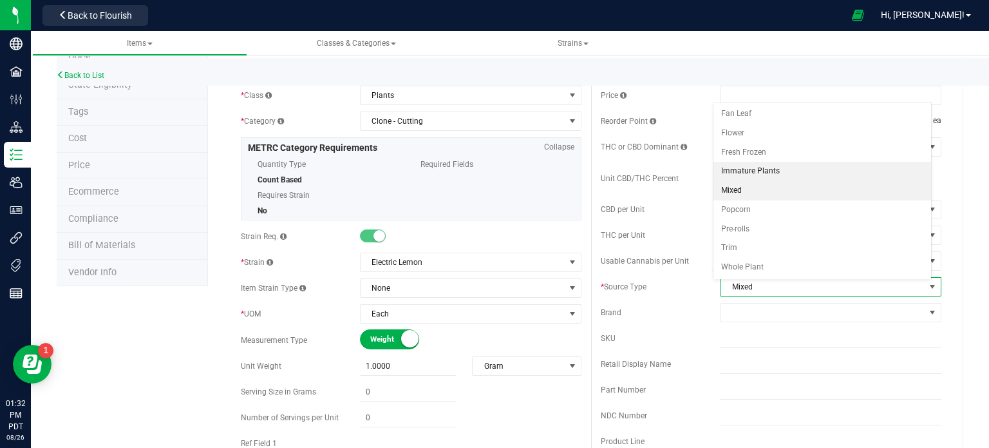
click at [773, 172] on li "Immature Plants" at bounding box center [823, 171] width 218 height 19
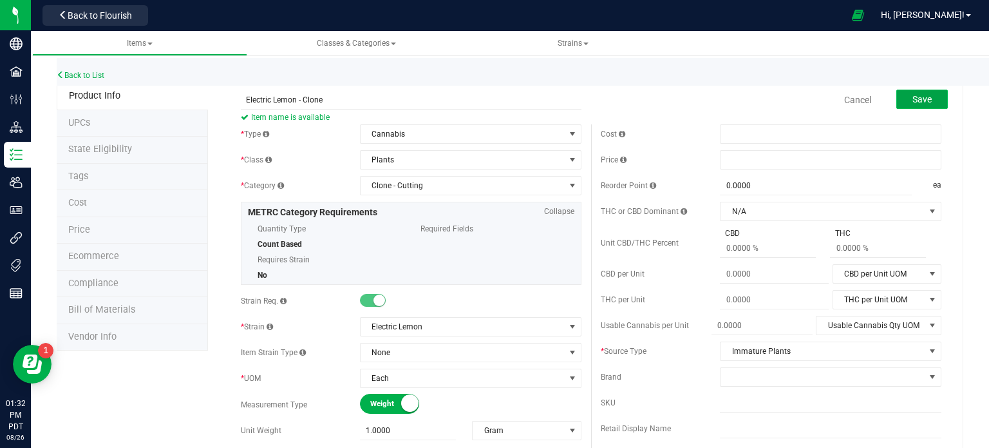
click at [918, 102] on span "Save" at bounding box center [922, 99] width 19 height 10
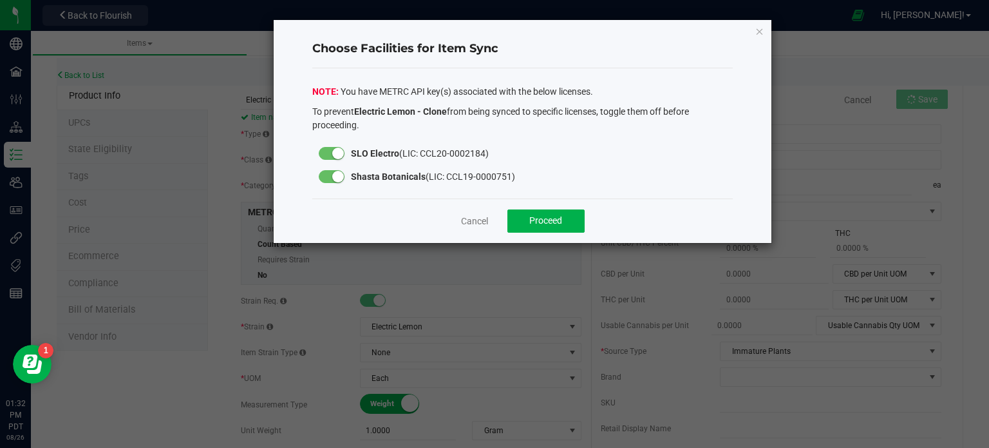
drag, startPoint x: 339, startPoint y: 178, endPoint x: 348, endPoint y: 178, distance: 9.0
click at [339, 178] on small at bounding box center [338, 177] width 12 height 12
click at [565, 224] on button "Proceed" at bounding box center [545, 220] width 77 height 23
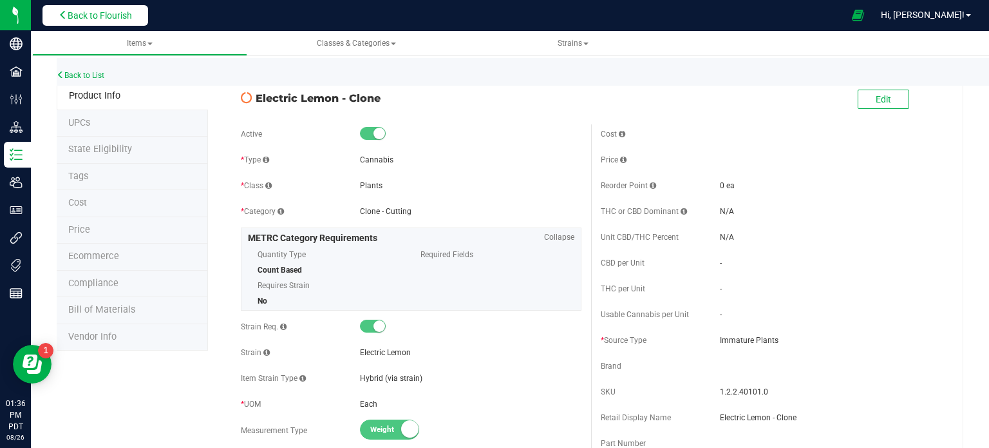
click at [108, 12] on span "Back to Flourish" at bounding box center [100, 15] width 64 height 10
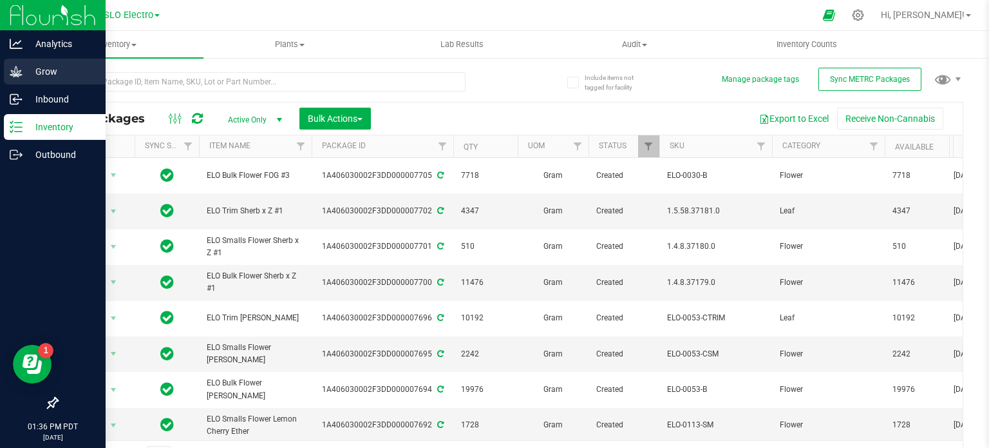
click at [10, 74] on icon at bounding box center [16, 71] width 13 height 13
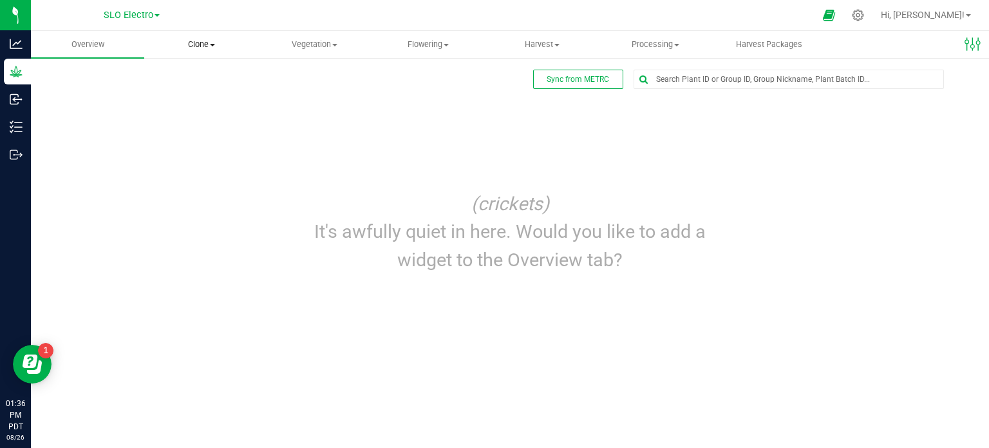
click at [201, 39] on span "Clone" at bounding box center [201, 45] width 112 height 12
click at [213, 81] on span "Create plants" at bounding box center [189, 77] width 91 height 11
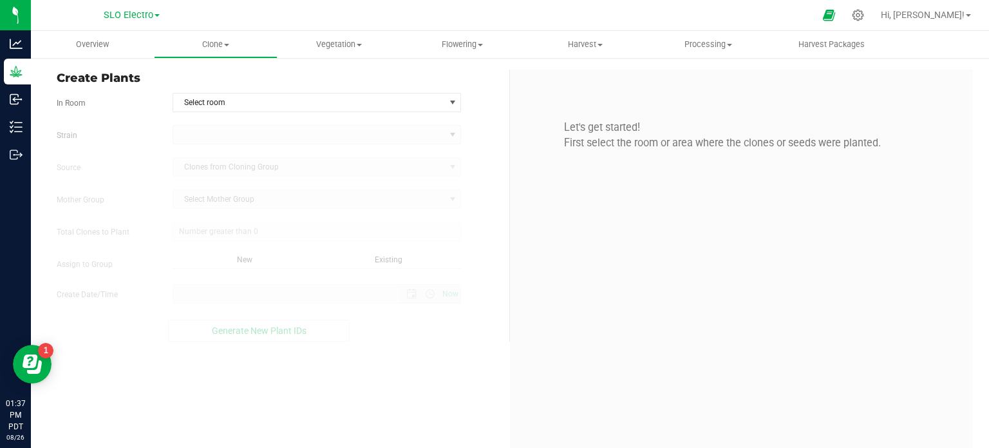
type input "0"
type input "[DATE] 1:37 PM"
click at [285, 100] on span "Select room" at bounding box center [309, 102] width 272 height 18
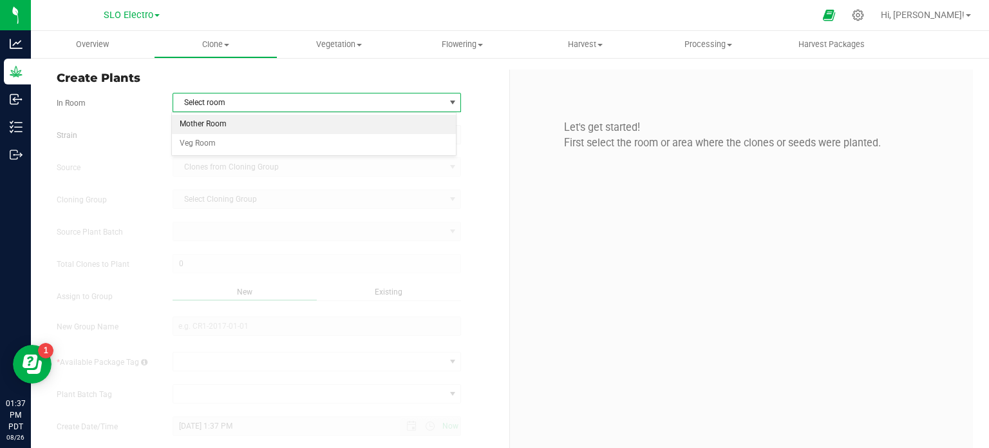
click at [270, 128] on li "Mother Room" at bounding box center [314, 124] width 285 height 19
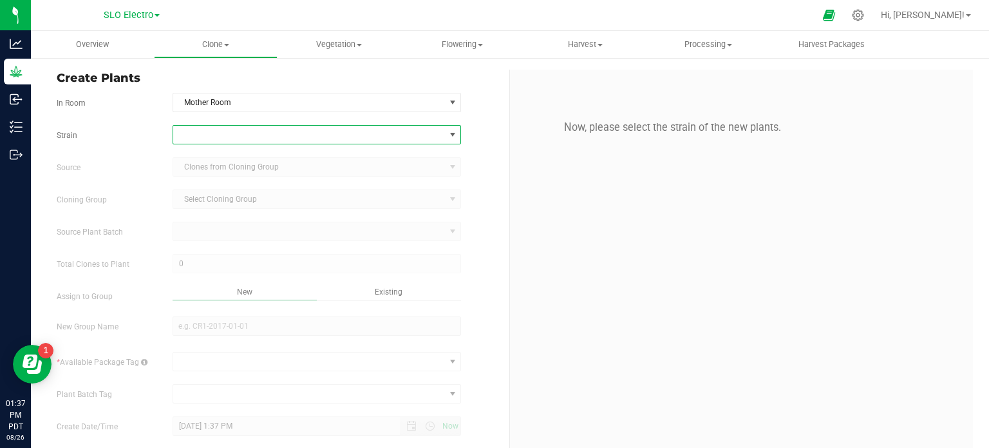
click at [274, 142] on span at bounding box center [309, 135] width 272 height 18
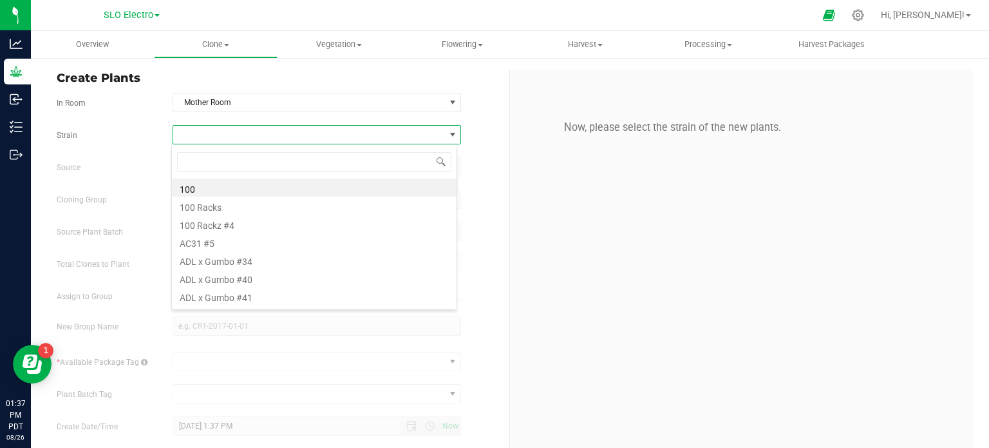
scroll to position [19, 285]
type input "Lar"
click at [230, 188] on li "[PERSON_NAME]" at bounding box center [314, 187] width 285 height 18
